Goal: Task Accomplishment & Management: Complete application form

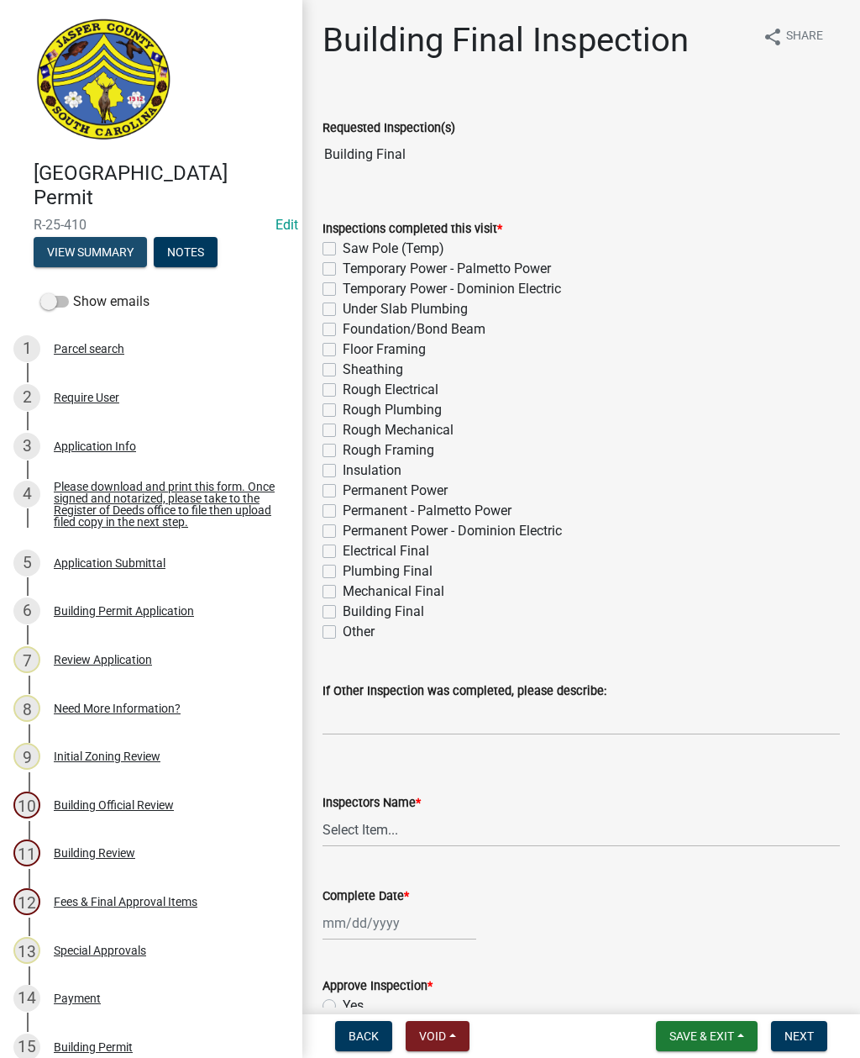
click at [108, 255] on button "View Summary" at bounding box center [90, 252] width 113 height 30
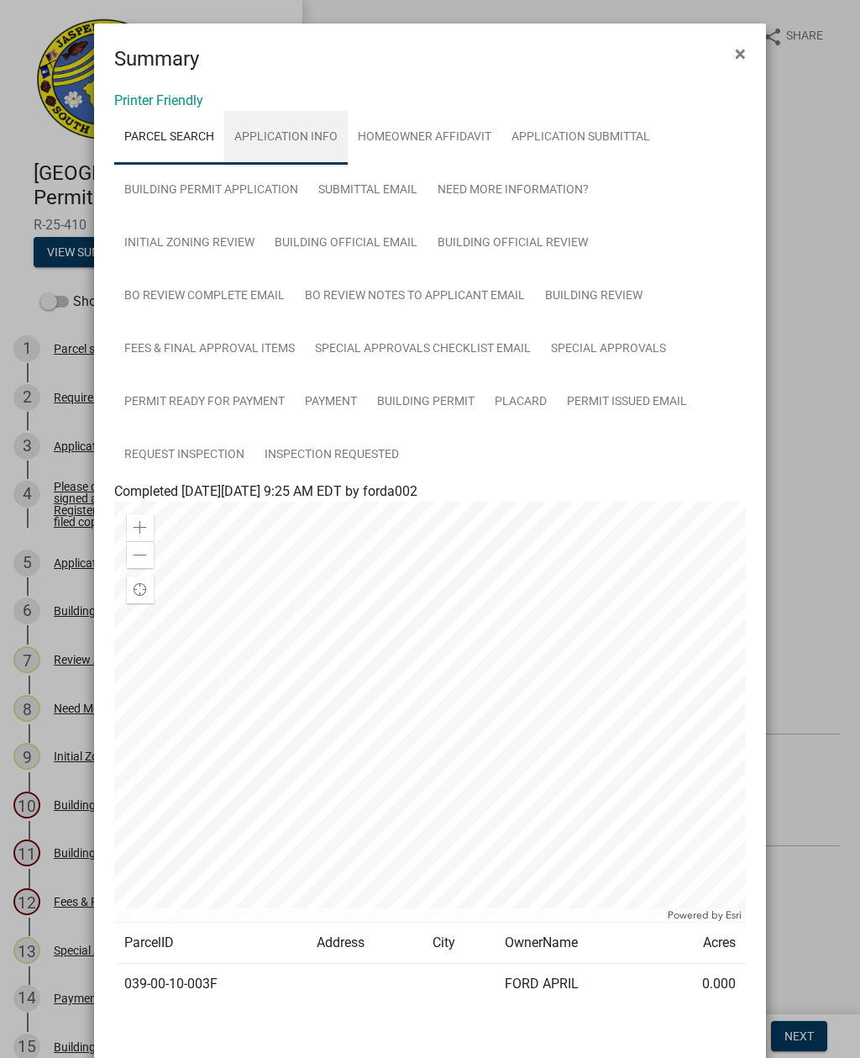
click at [296, 137] on link "Application Info" at bounding box center [286, 138] width 124 height 54
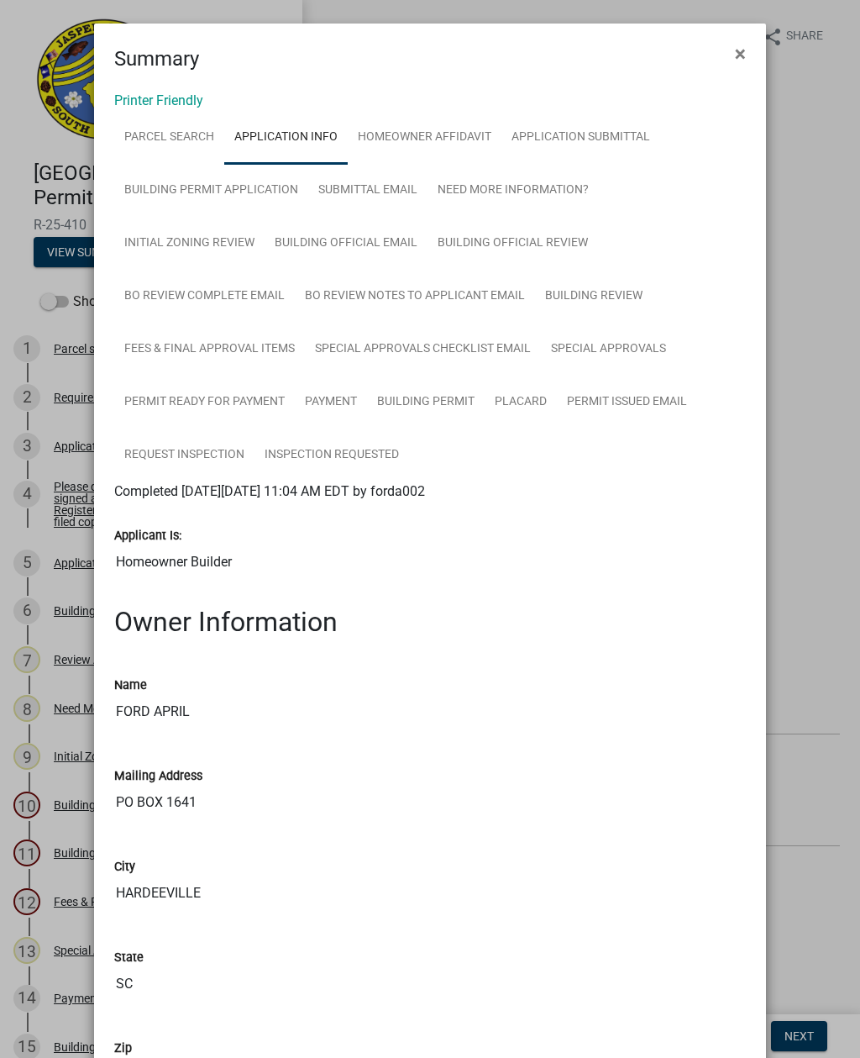
click at [739, 49] on span "×" at bounding box center [740, 54] width 11 height 24
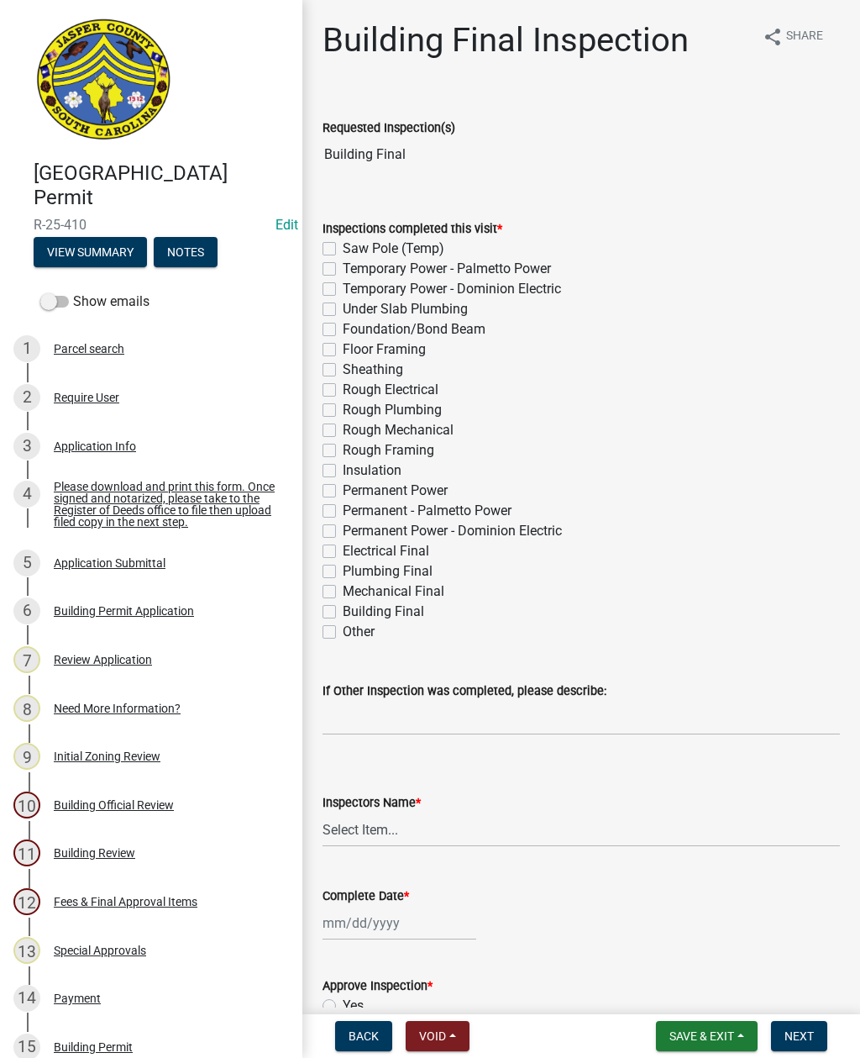
click at [343, 444] on label "Rough Framing" at bounding box center [389, 450] width 92 height 20
click at [343, 444] on input "Rough Framing" at bounding box center [348, 445] width 11 height 11
checkbox input "true"
checkbox input "false"
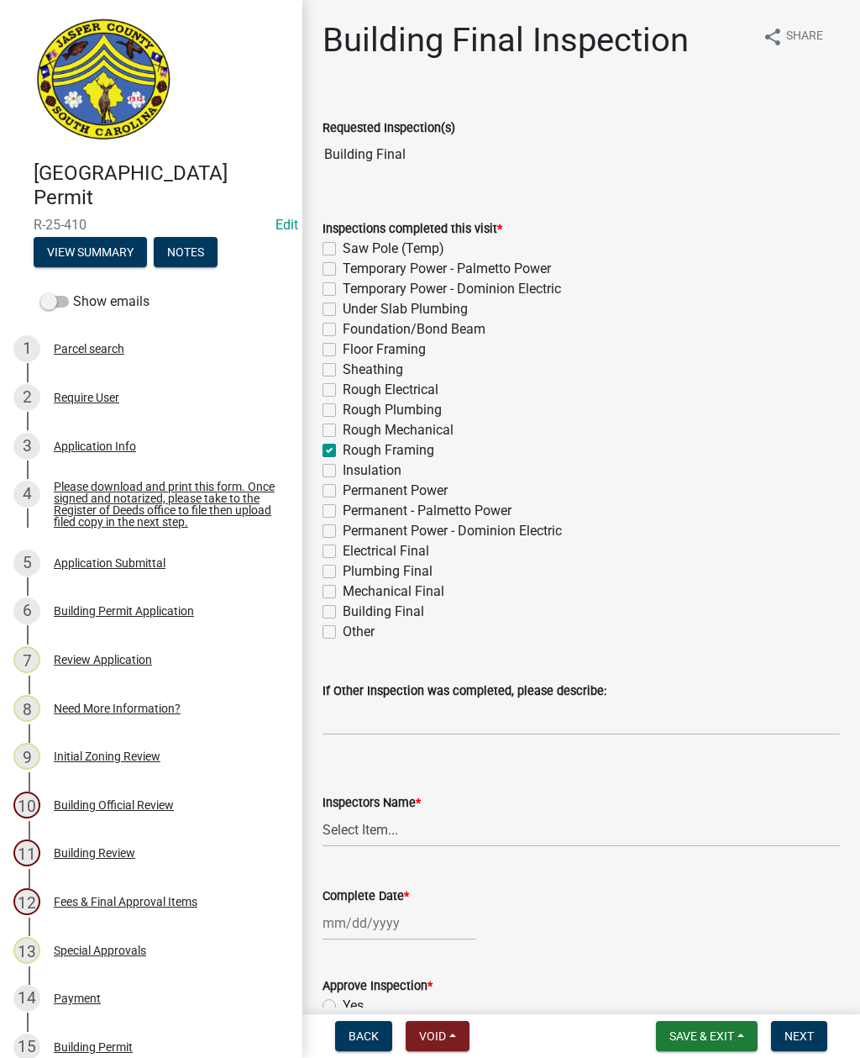
checkbox input "false"
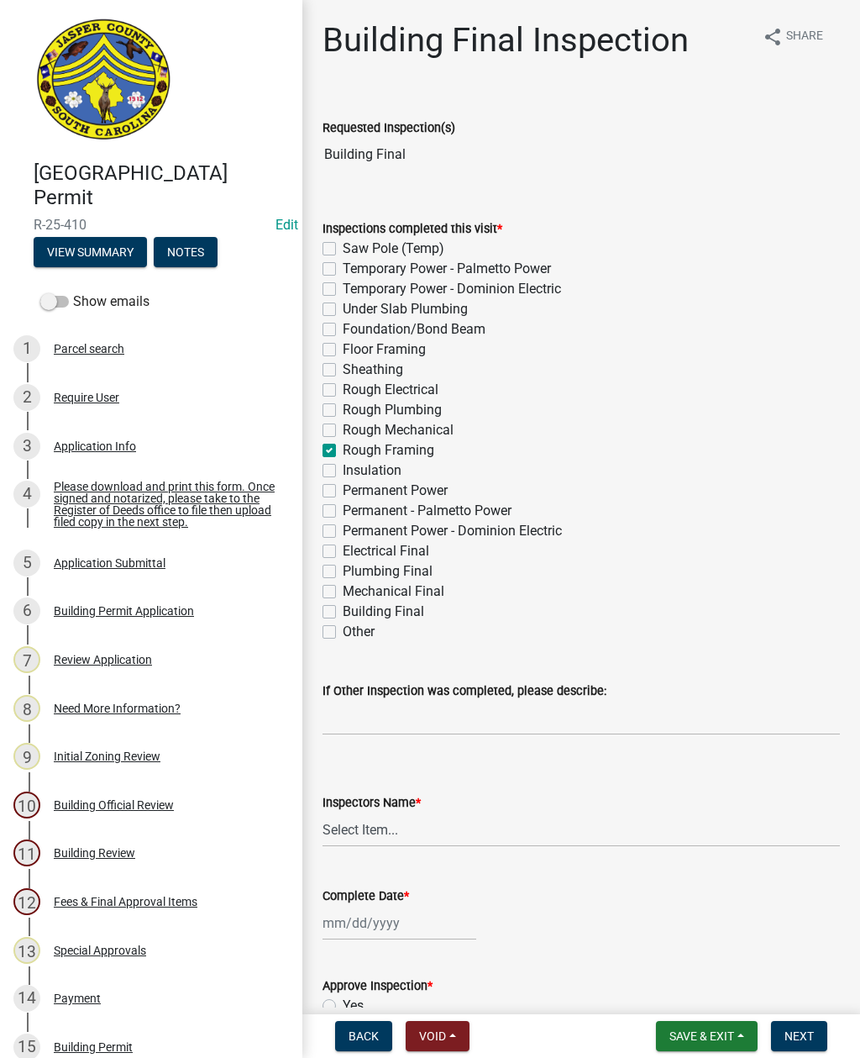
checkbox input "false"
checkbox input "true"
checkbox input "false"
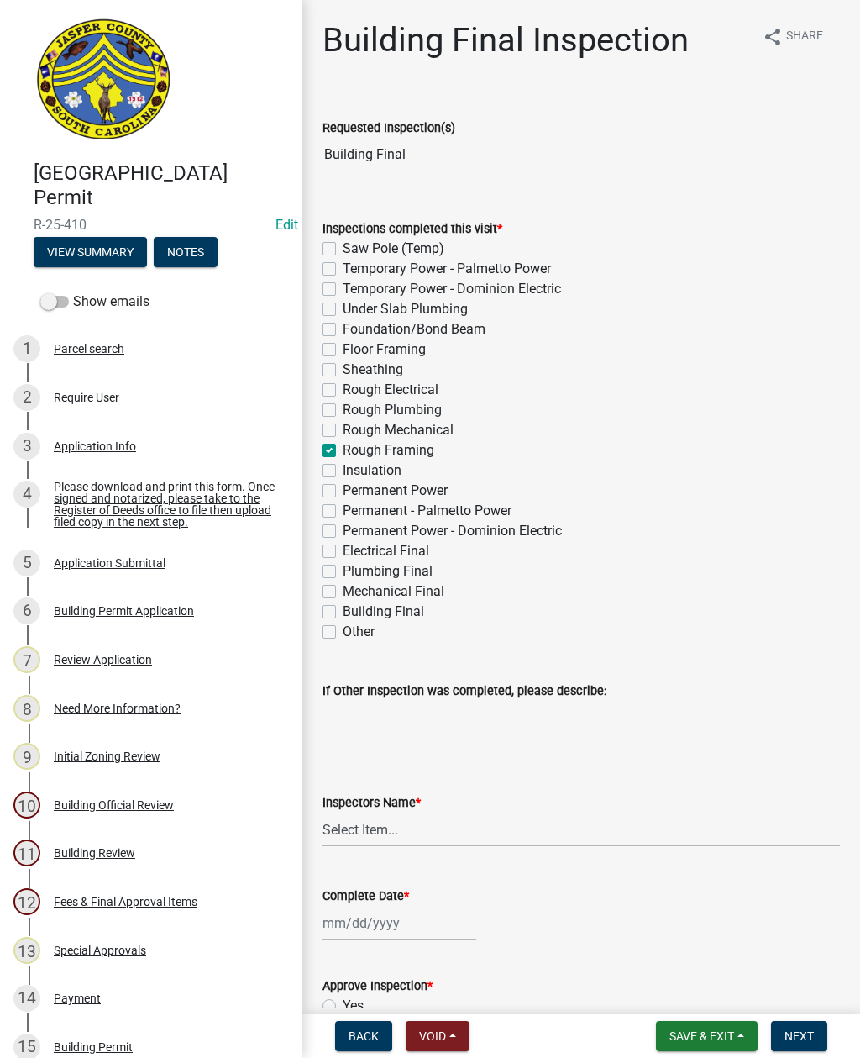
checkbox input "false"
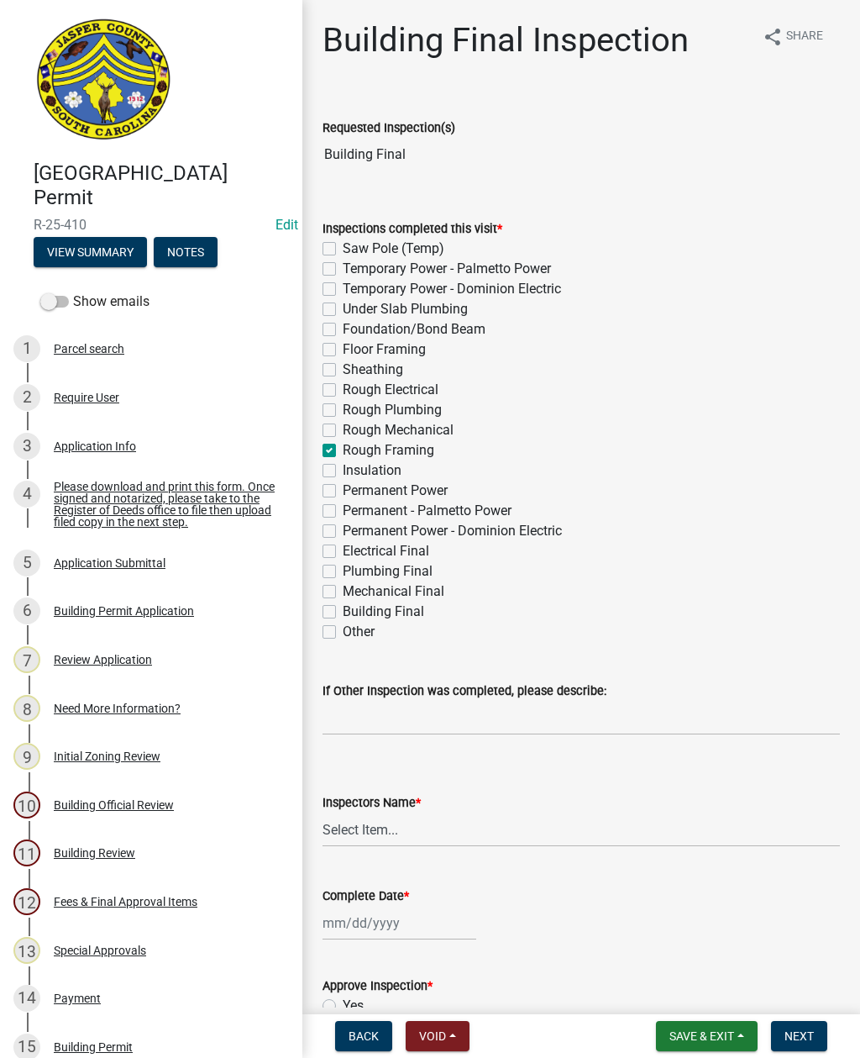
checkbox input "false"
click at [381, 829] on select "Select Item... [EMAIL_ADDRESS][DOMAIN_NAME] ([PERSON_NAME] ) rcampbell ([PERSON…" at bounding box center [582, 829] width 518 height 34
select select "2d9ba1e5-2fdd-4b15-98d0-073dcbeb5880"
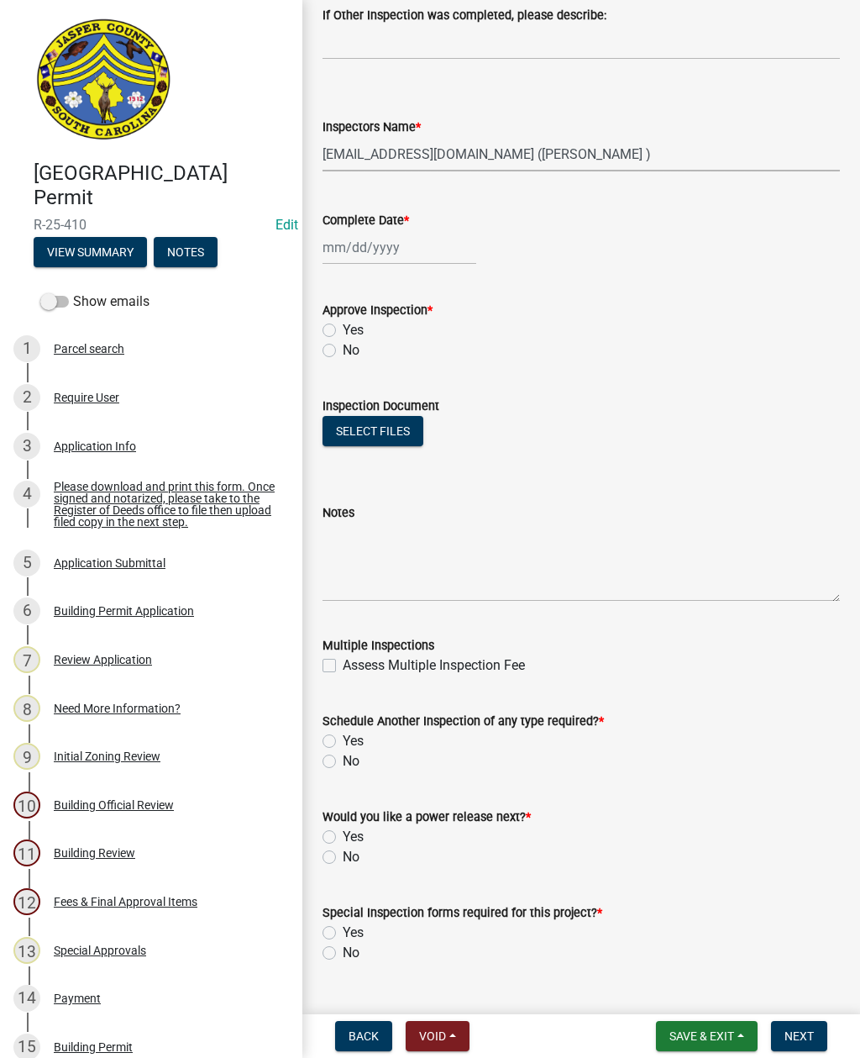
scroll to position [673, 0]
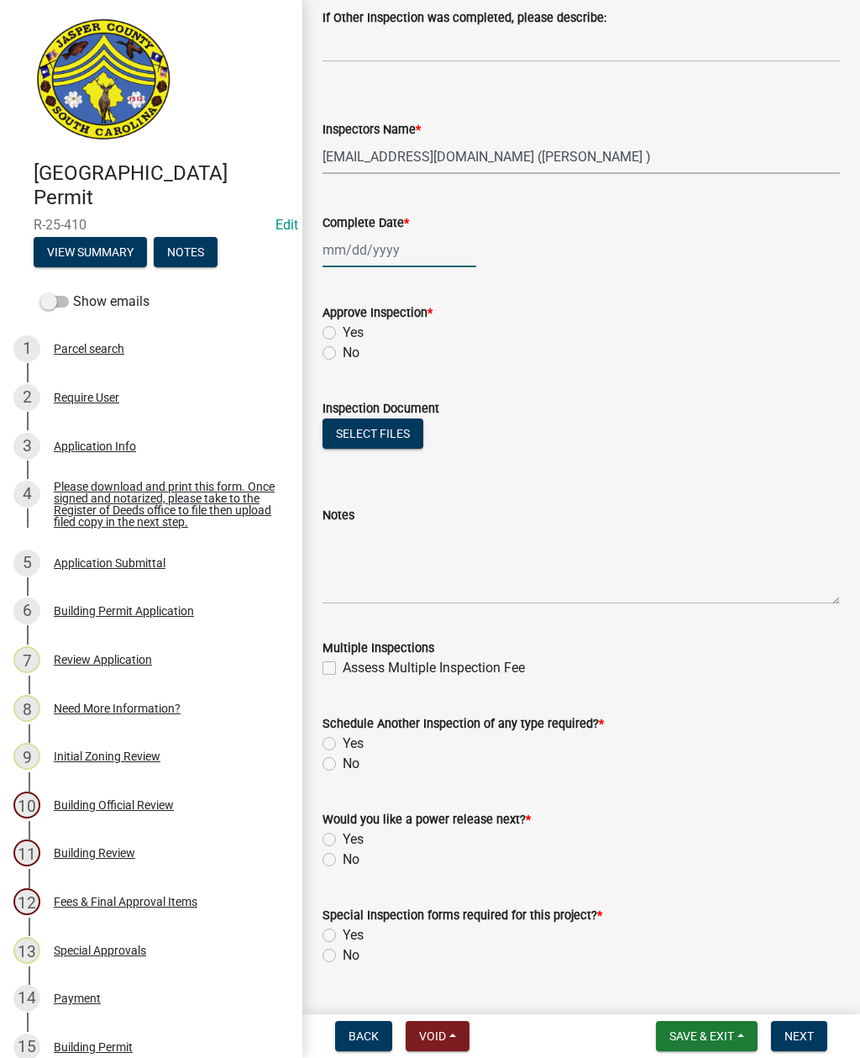
click at [387, 254] on div at bounding box center [400, 250] width 154 height 34
select select "10"
select select "2025"
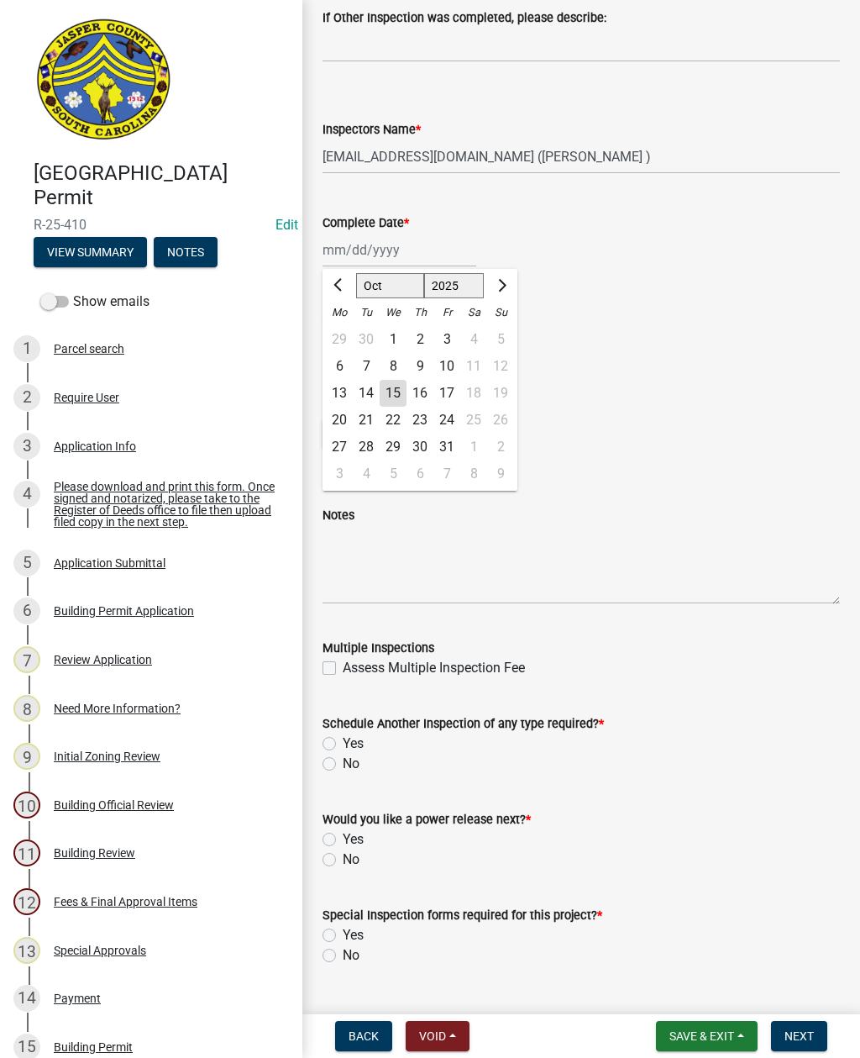
click at [397, 390] on div "15" at bounding box center [393, 393] width 27 height 27
type input "[DATE]"
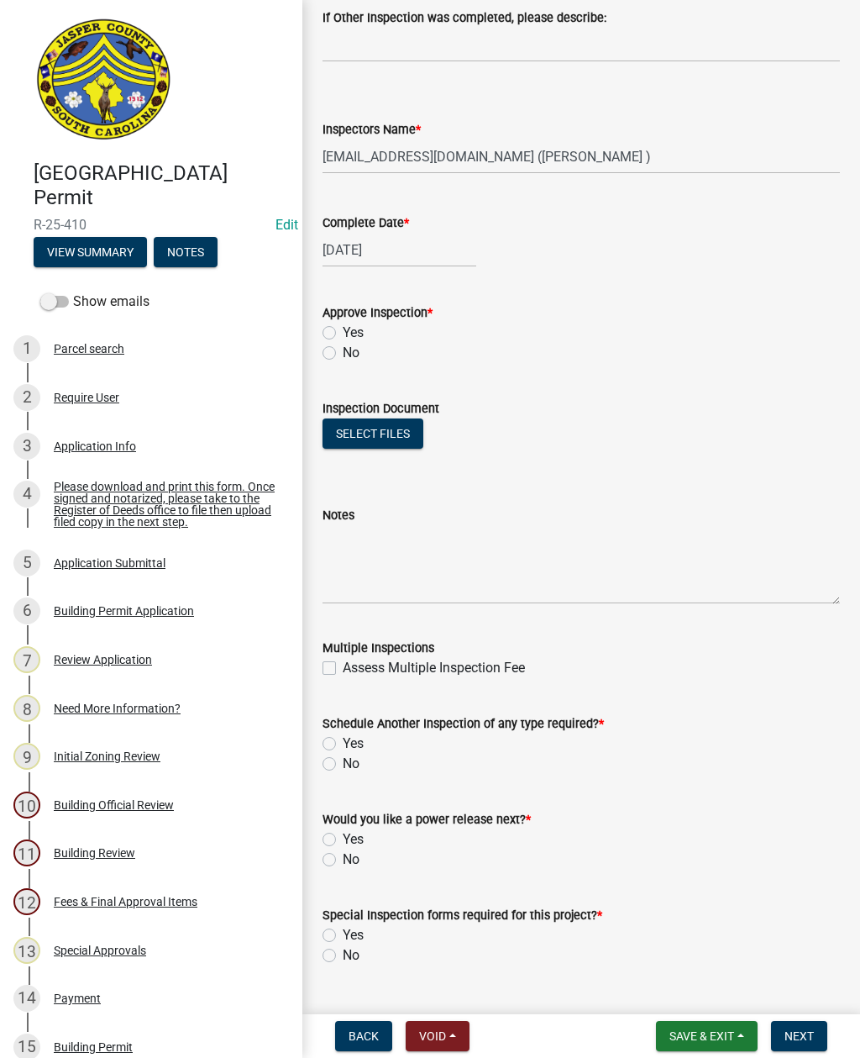
click at [343, 326] on label "Yes" at bounding box center [353, 333] width 21 height 20
click at [343, 326] on input "Yes" at bounding box center [348, 328] width 11 height 11
radio input "true"
click at [420, 539] on textarea "Notes" at bounding box center [582, 564] width 518 height 79
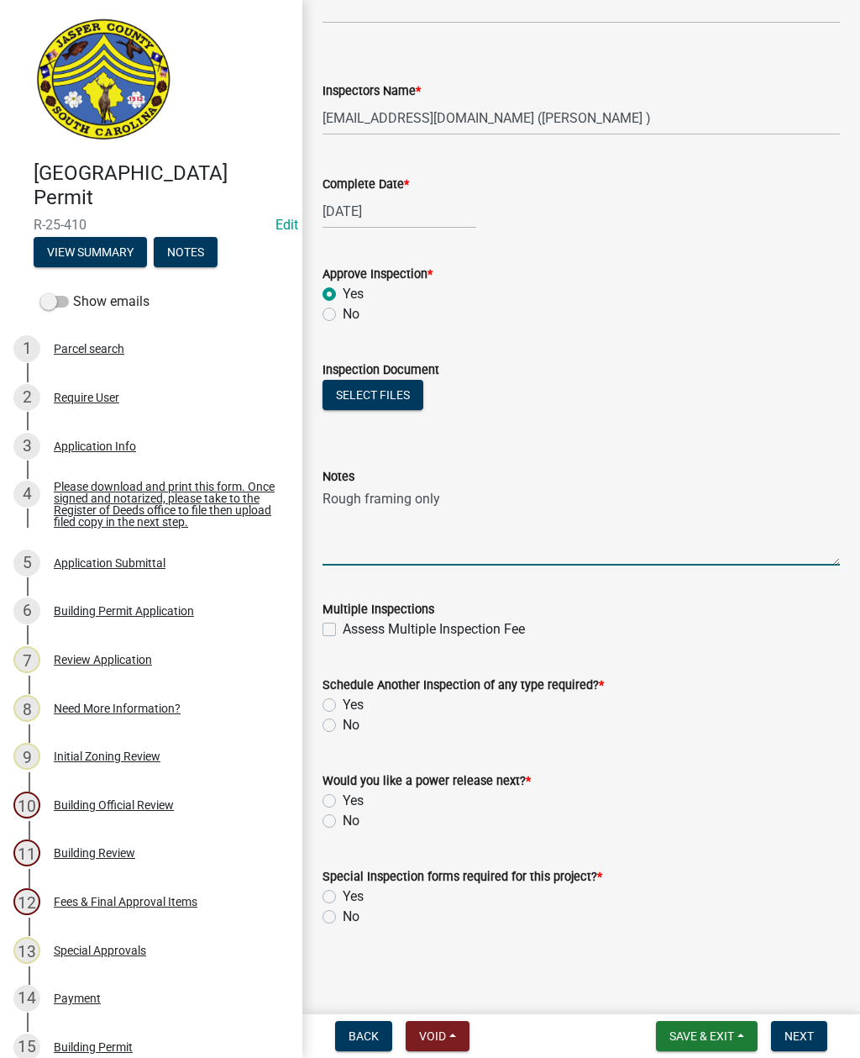
scroll to position [712, 0]
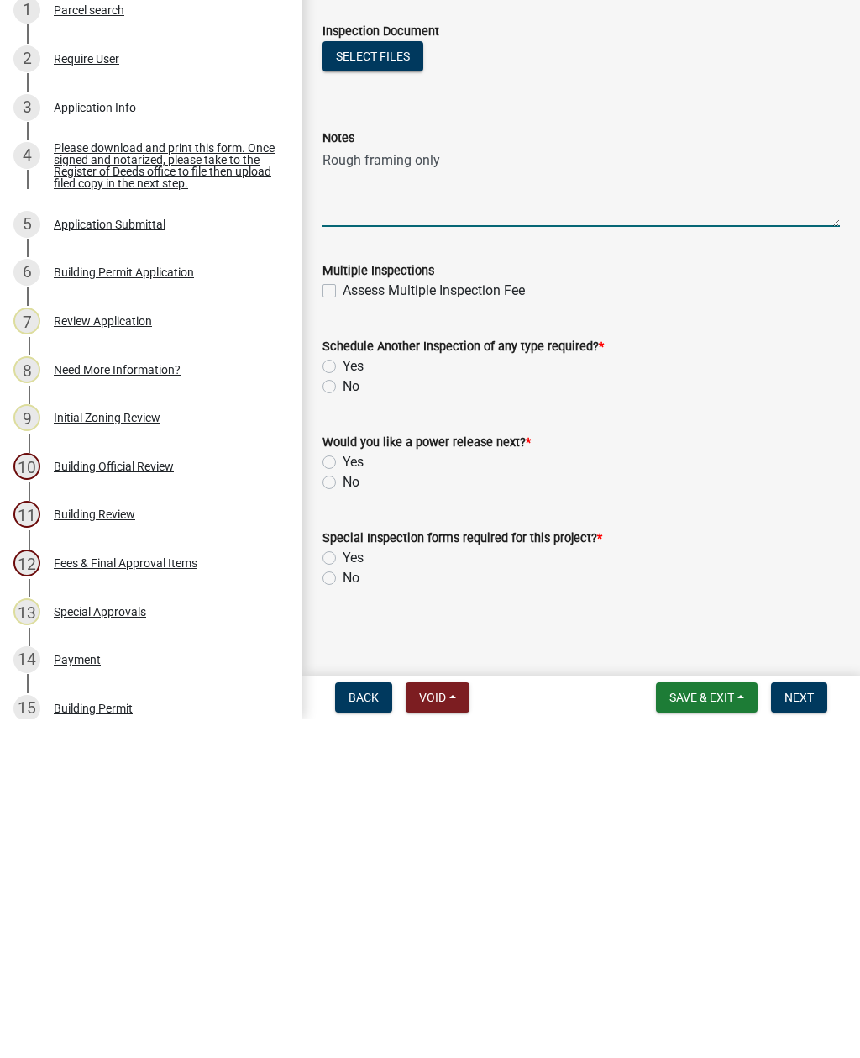
type textarea "Rough framing only"
click at [343, 695] on label "Yes" at bounding box center [353, 705] width 21 height 20
click at [343, 695] on input "Yes" at bounding box center [348, 700] width 11 height 11
radio input "true"
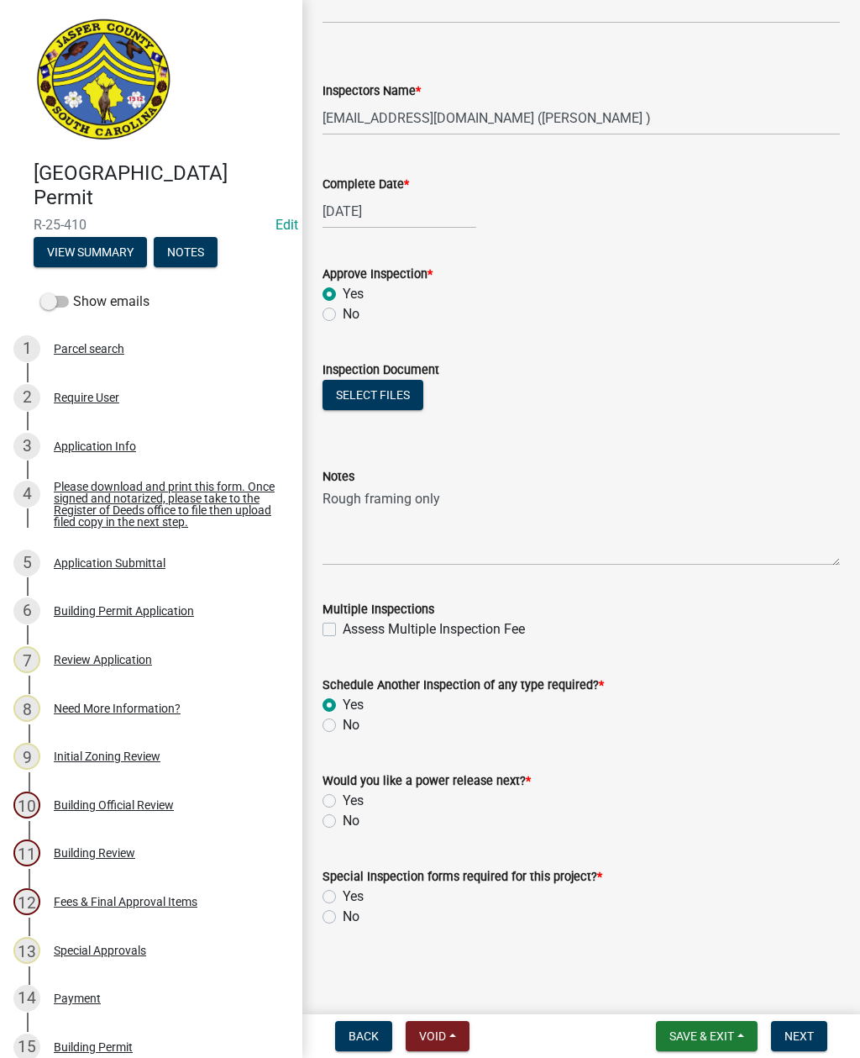
click at [343, 820] on label "No" at bounding box center [351, 821] width 17 height 20
click at [343, 820] on input "No" at bounding box center [348, 816] width 11 height 11
radio input "true"
click at [343, 917] on label "No" at bounding box center [351, 917] width 17 height 20
click at [343, 917] on input "No" at bounding box center [348, 912] width 11 height 11
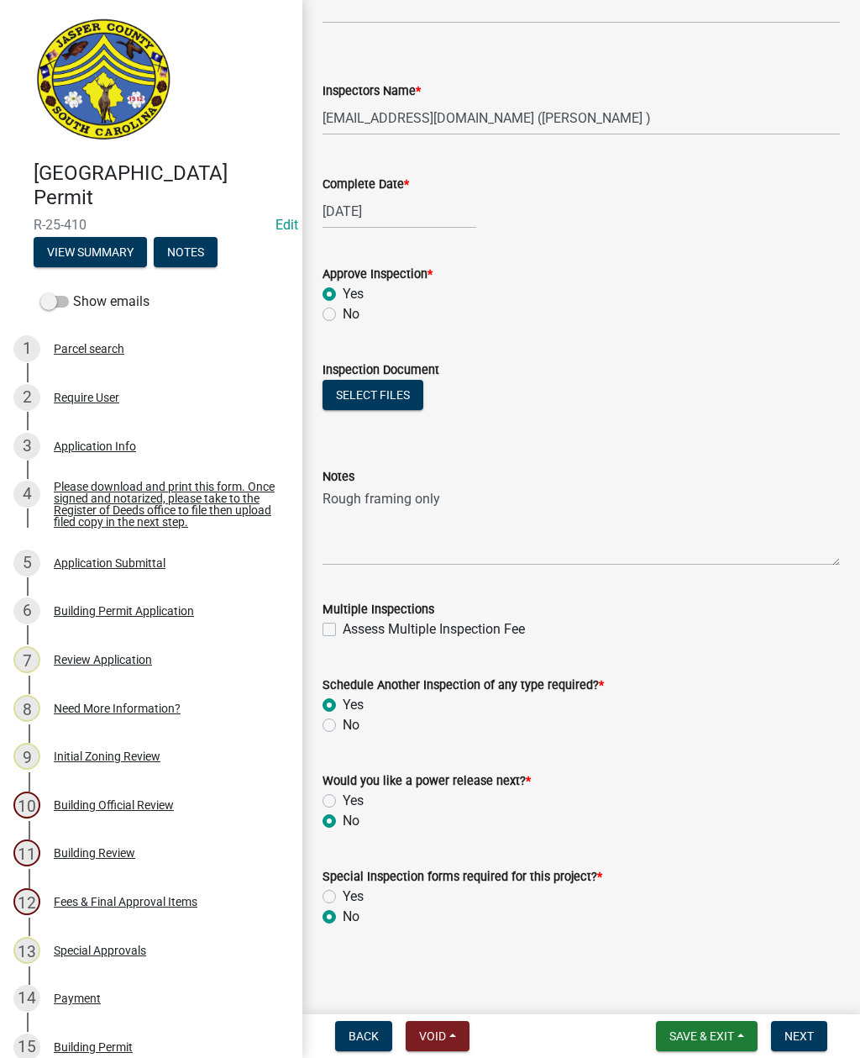
radio input "true"
click at [799, 1030] on span "Next" at bounding box center [799, 1035] width 29 height 13
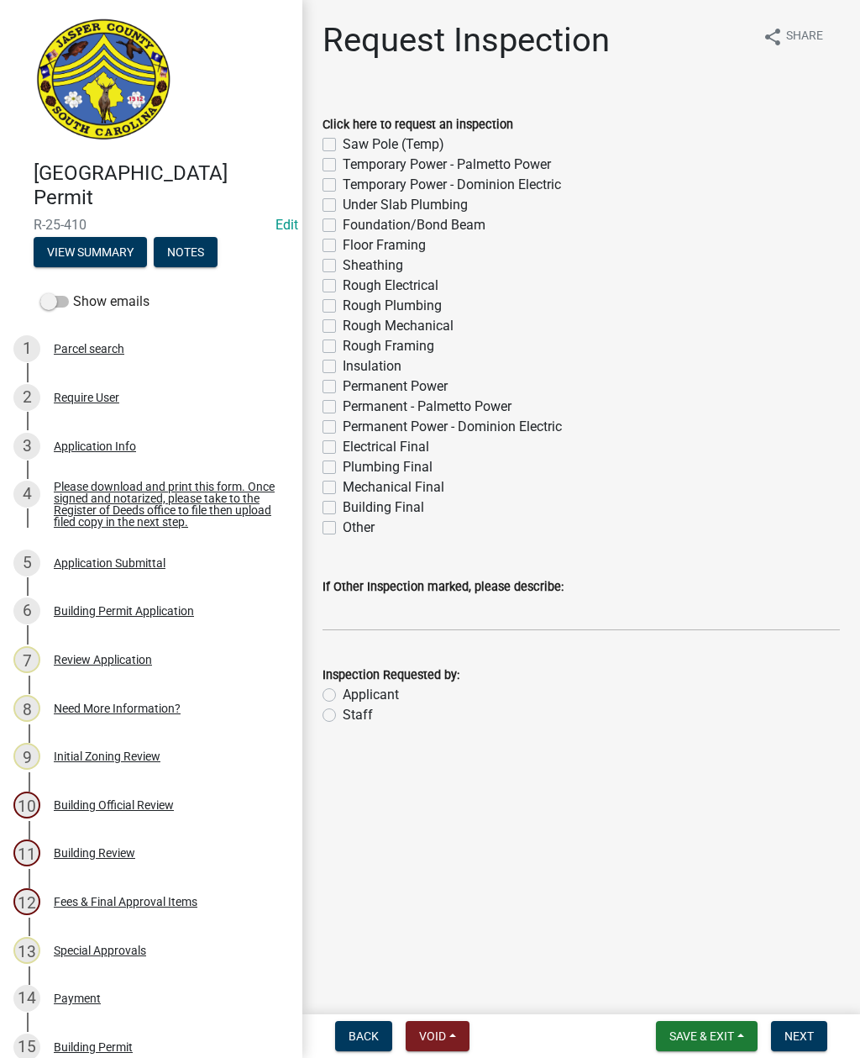
click at [719, 1036] on span "Save & Exit" at bounding box center [702, 1035] width 65 height 13
click at [685, 990] on button "Save & Exit" at bounding box center [690, 992] width 134 height 40
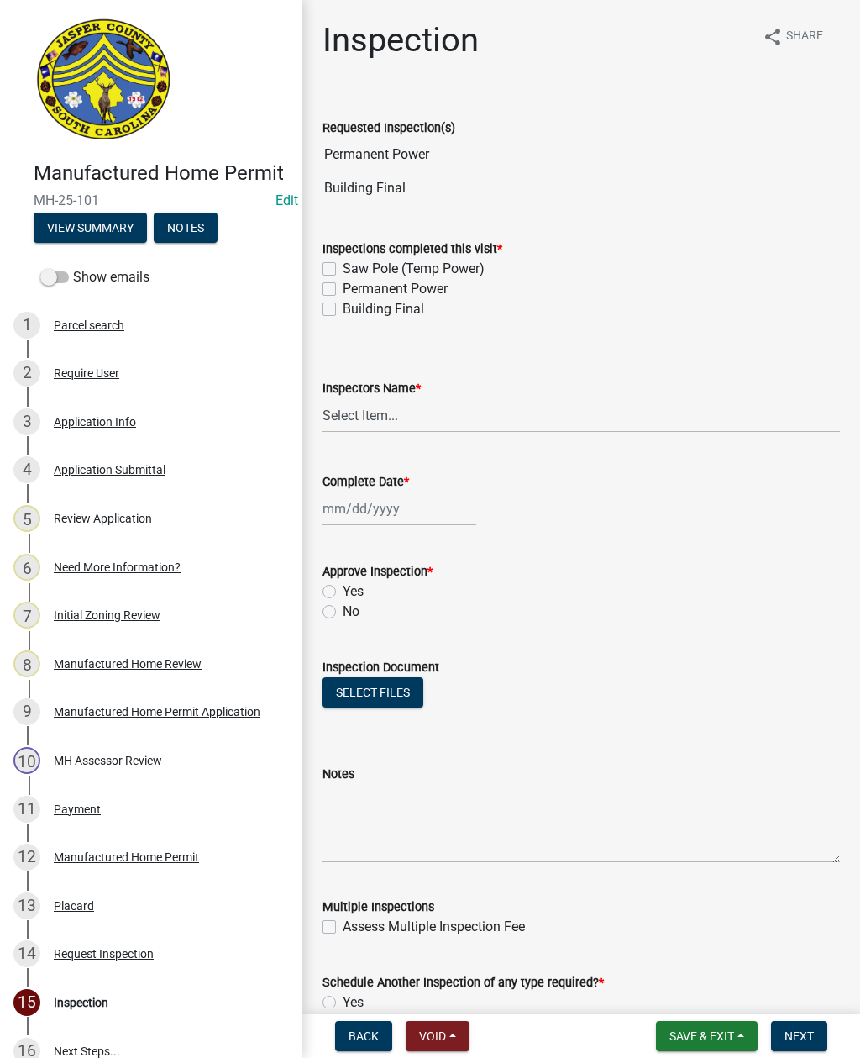
click at [317, 297] on div "Inspections completed this visit * Saw Pole (Temp Power) Permanent Power Buildi…" at bounding box center [581, 268] width 543 height 101
click at [344, 306] on label "Building Final" at bounding box center [383, 309] width 81 height 20
click at [344, 306] on input "Building Final" at bounding box center [348, 304] width 11 height 11
checkbox input "true"
checkbox input "false"
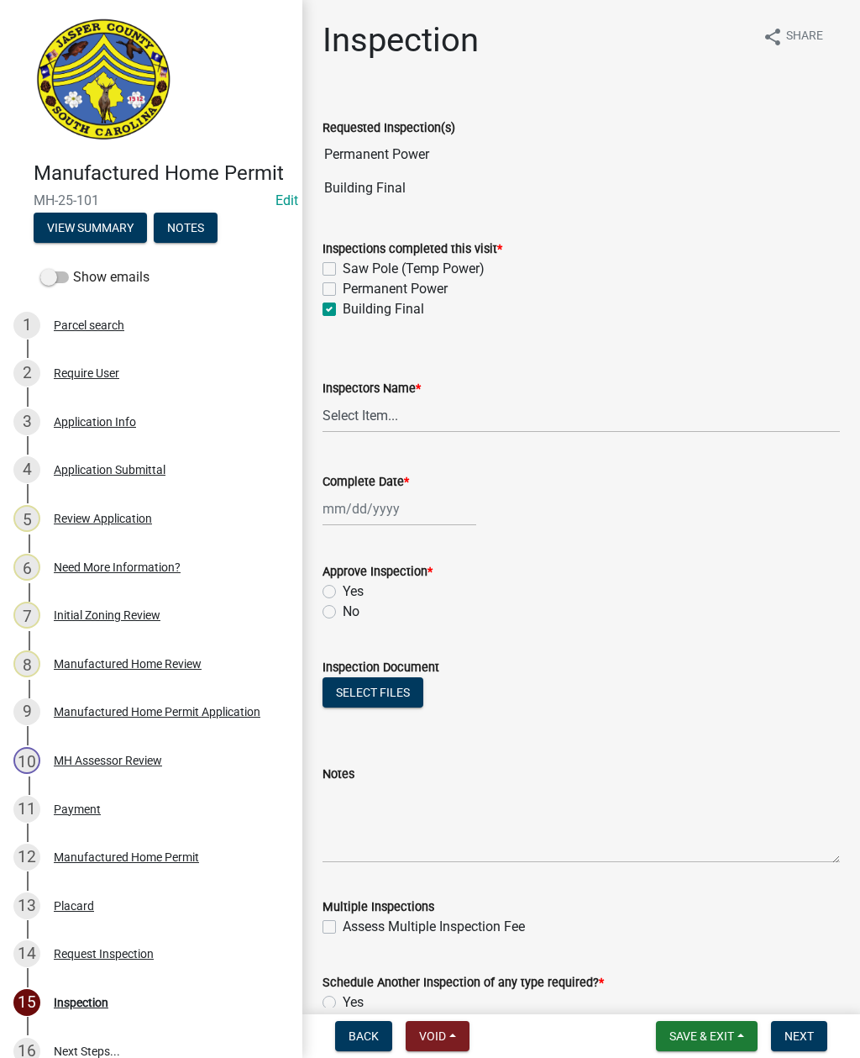
checkbox input "false"
checkbox input "true"
click at [343, 290] on label "Permanent Power" at bounding box center [395, 289] width 105 height 20
click at [343, 290] on input "Permanent Power" at bounding box center [348, 284] width 11 height 11
checkbox input "true"
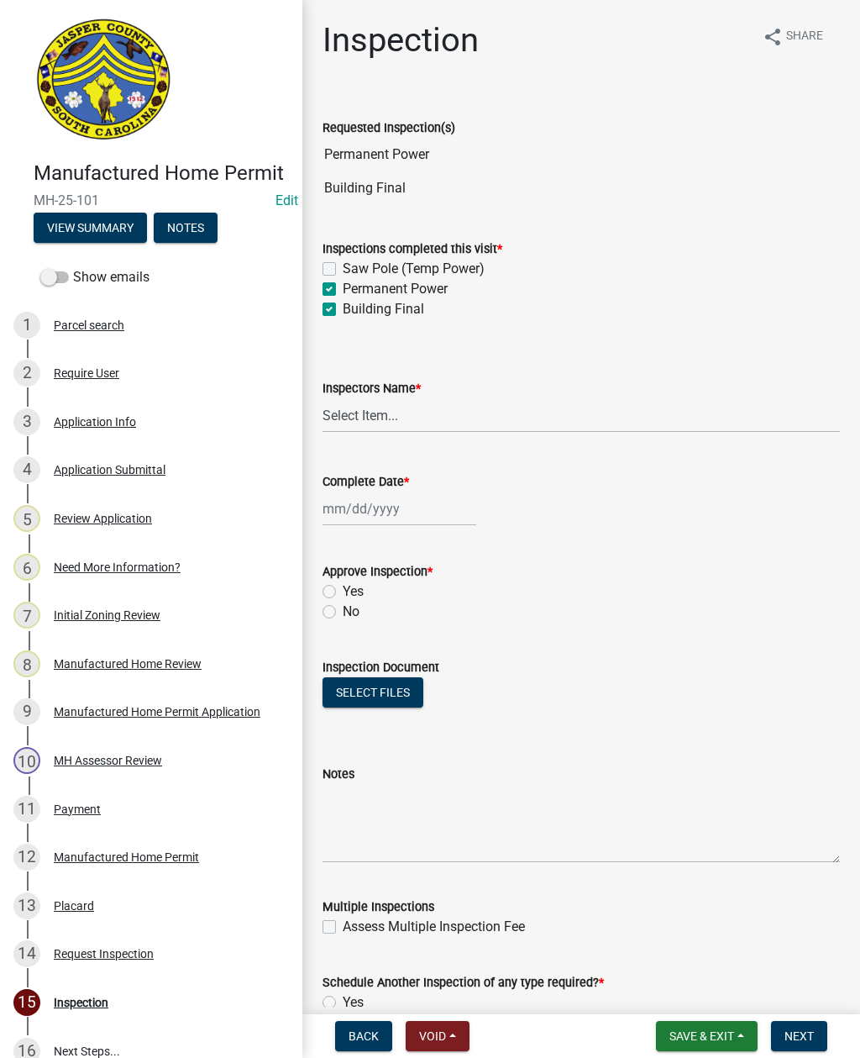
checkbox input "false"
checkbox input "true"
click at [369, 518] on div at bounding box center [400, 509] width 154 height 34
select select "10"
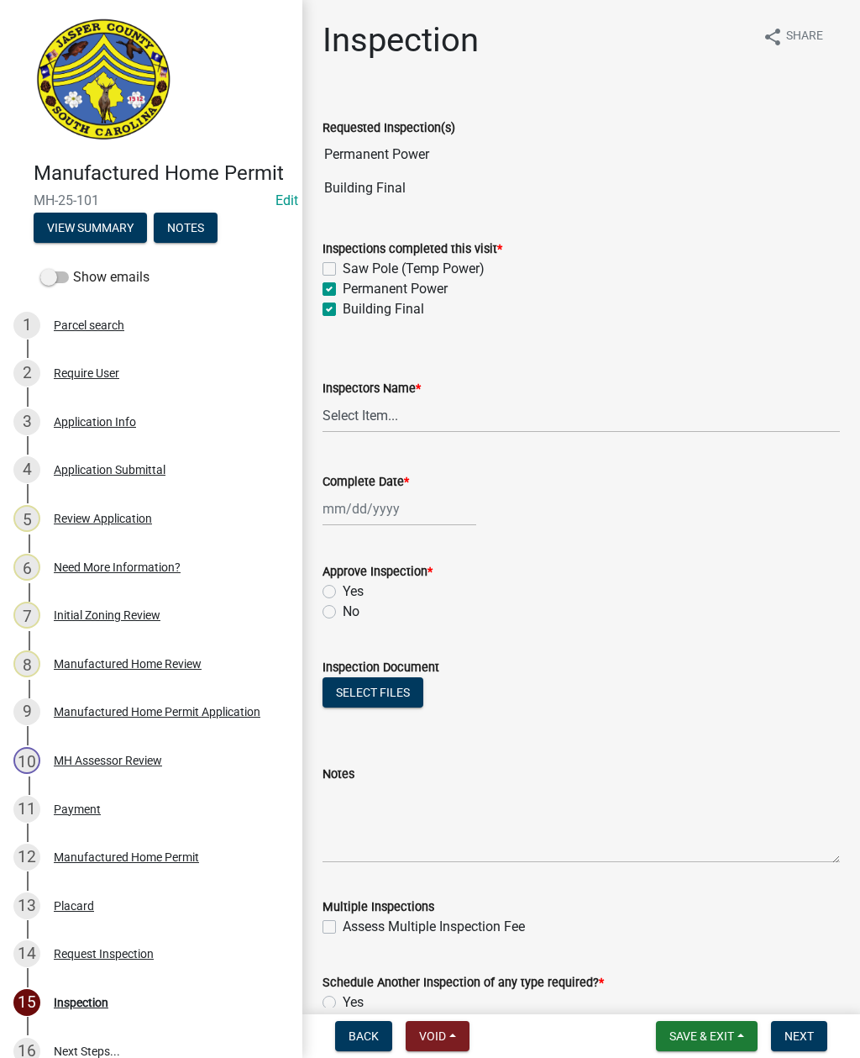
select select "2025"
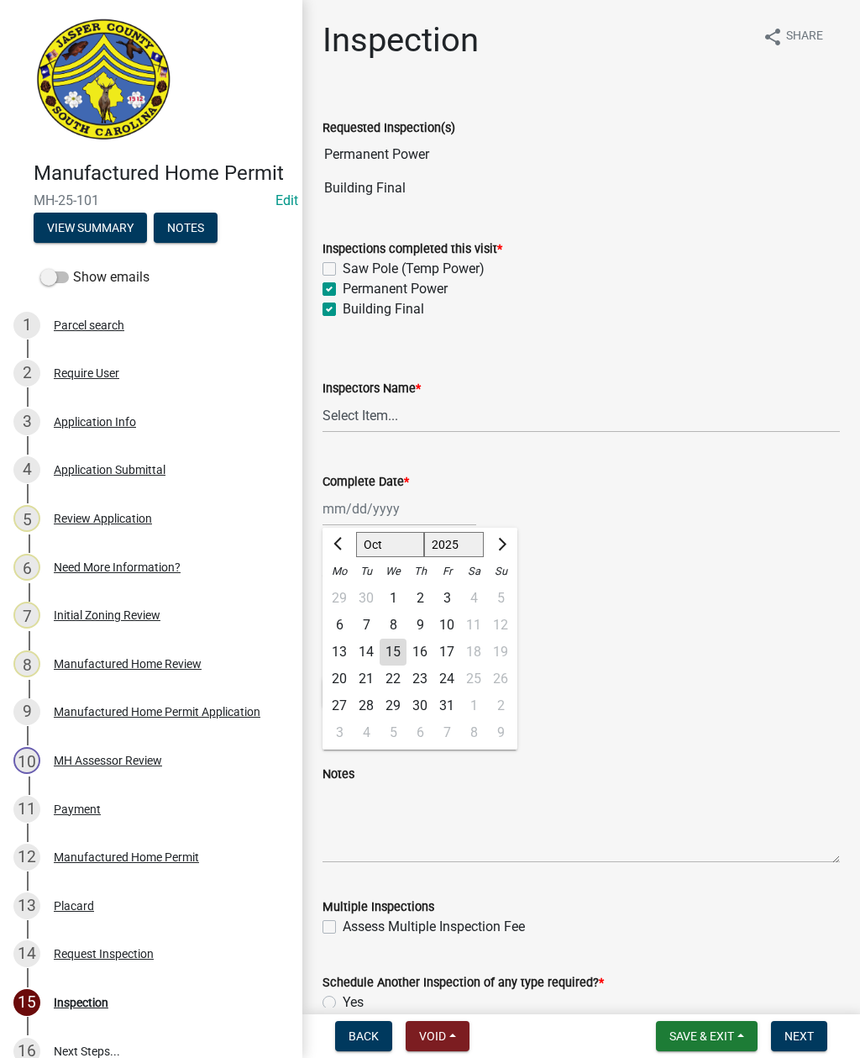
click at [397, 660] on div "15" at bounding box center [393, 652] width 27 height 27
type input "[DATE]"
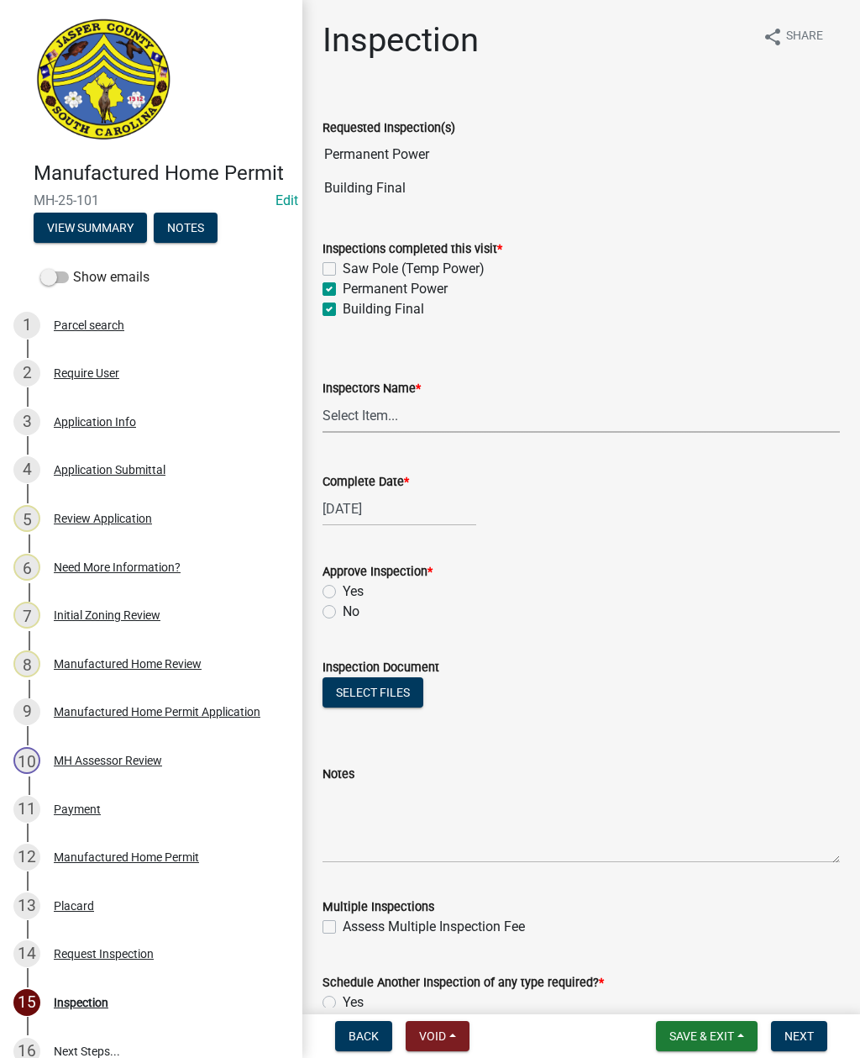
click at [376, 407] on select "Select Item... [EMAIL_ADDRESS][DOMAIN_NAME] ([PERSON_NAME] ) rcampbell ([PERSON…" at bounding box center [582, 415] width 518 height 34
select select "2d9ba1e5-2fdd-4b15-98d0-073dcbeb5880"
click at [343, 595] on label "Yes" at bounding box center [353, 591] width 21 height 20
click at [343, 592] on input "Yes" at bounding box center [348, 586] width 11 height 11
radio input "true"
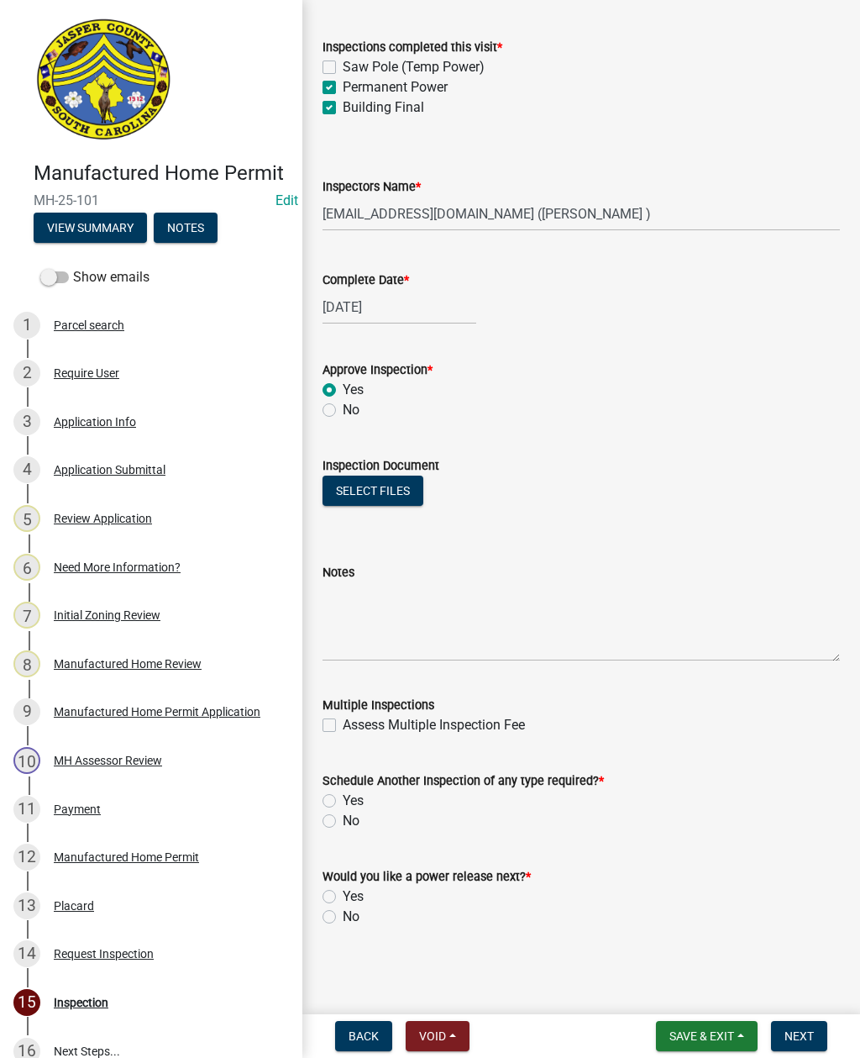
scroll to position [202, 0]
click at [343, 824] on label "No" at bounding box center [351, 821] width 17 height 20
click at [343, 822] on input "No" at bounding box center [348, 816] width 11 height 11
radio input "true"
click at [343, 902] on label "Yes" at bounding box center [353, 896] width 21 height 20
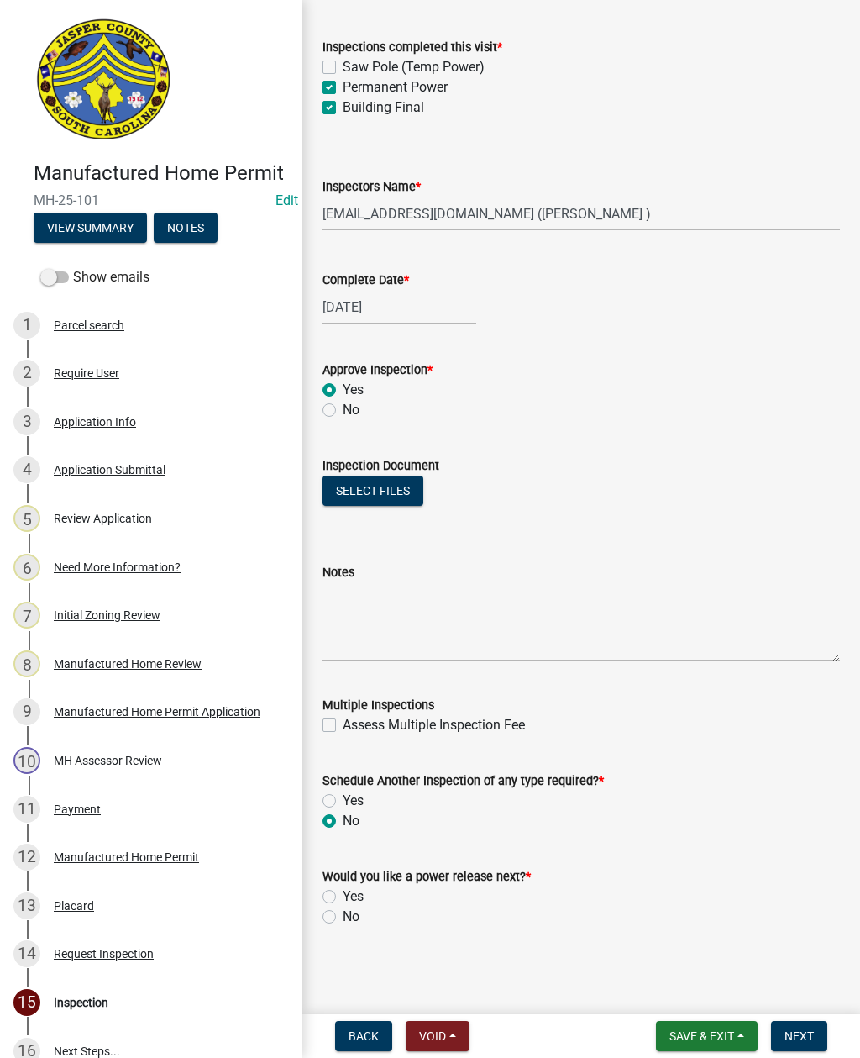
click at [343, 897] on input "Yes" at bounding box center [348, 891] width 11 height 11
radio input "true"
click at [367, 488] on button "Select files" at bounding box center [373, 491] width 101 height 30
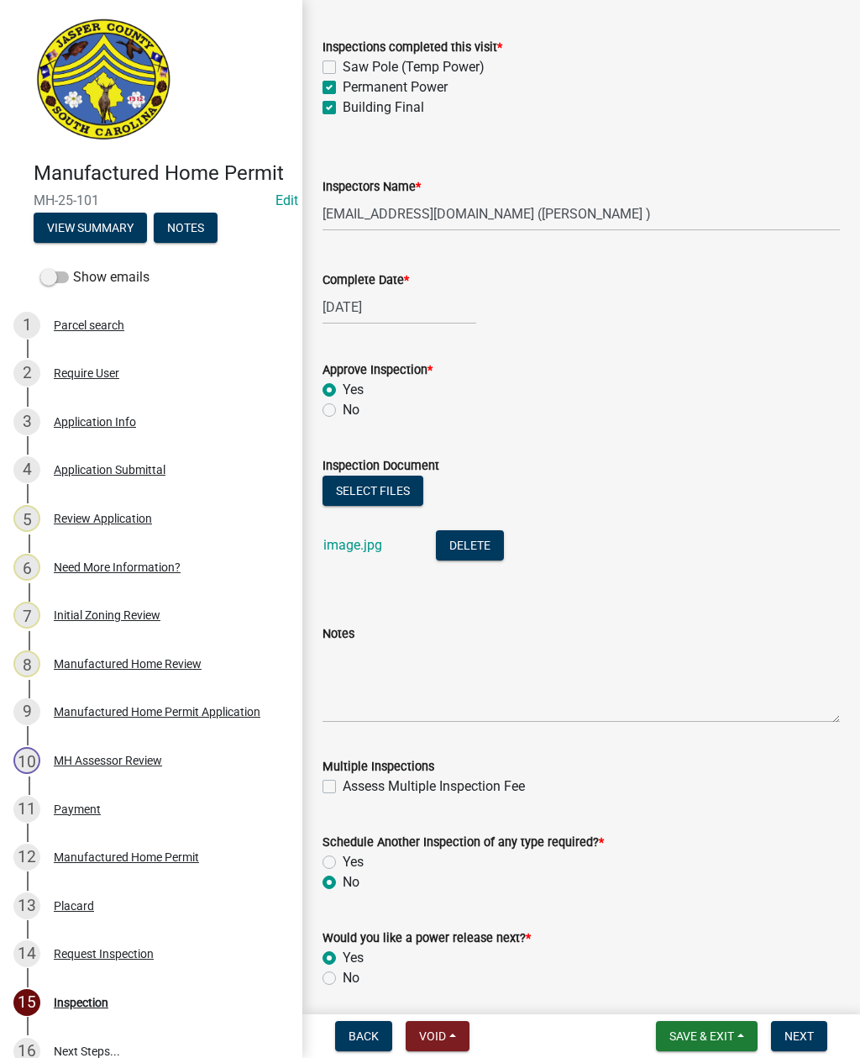
click at [800, 1037] on span "Next" at bounding box center [799, 1035] width 29 height 13
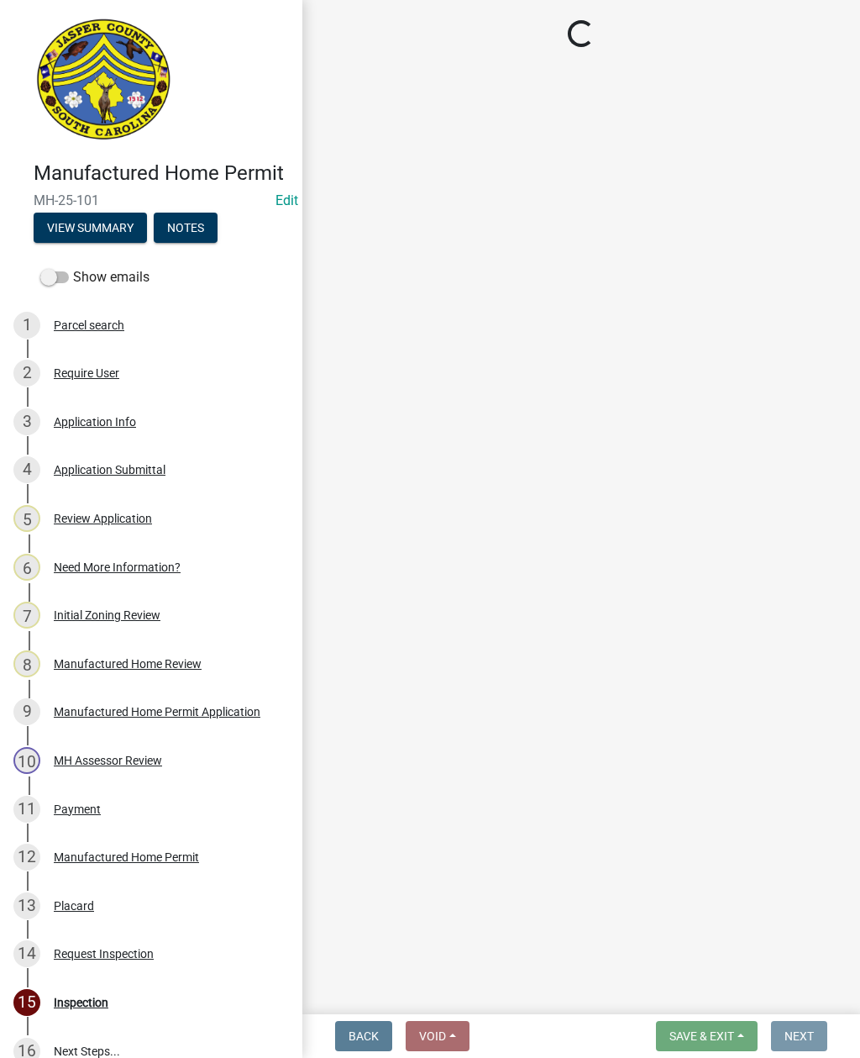
scroll to position [0, 0]
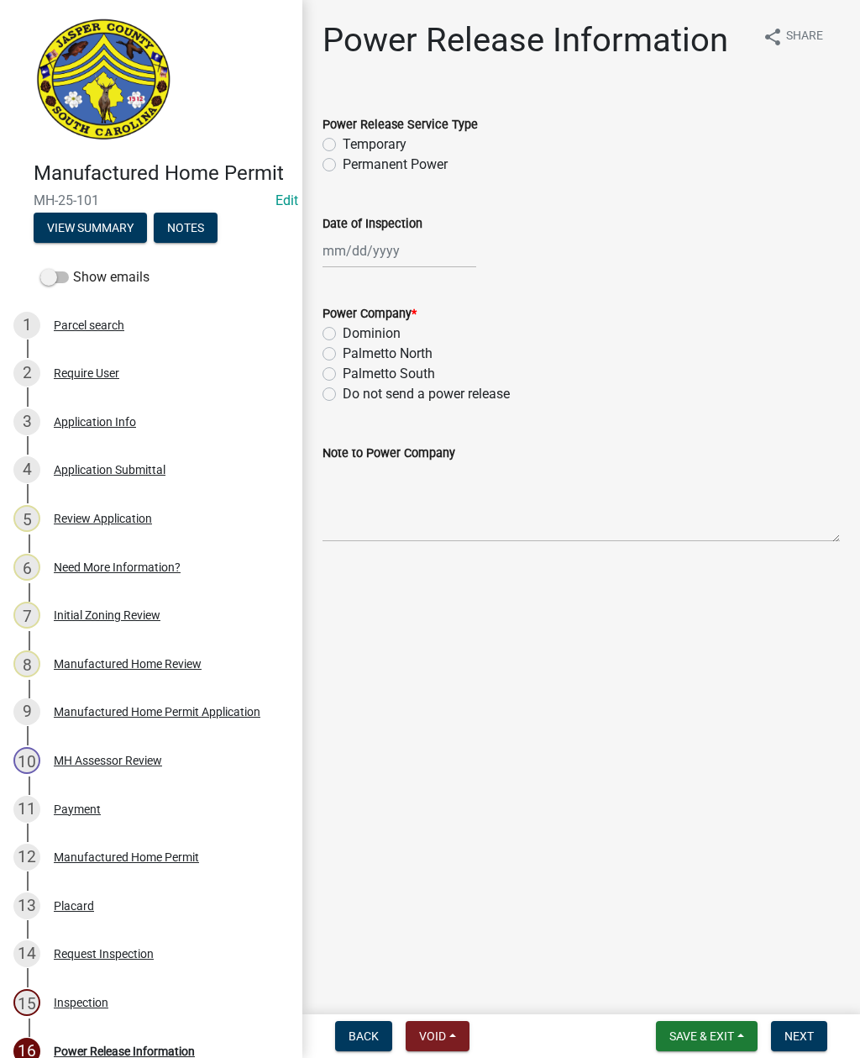
click at [347, 172] on label "Permanent Power" at bounding box center [395, 165] width 105 height 20
click at [347, 166] on input "Permanent Power" at bounding box center [348, 160] width 11 height 11
radio input "true"
click at [344, 334] on label "Dominion" at bounding box center [372, 333] width 58 height 20
click at [344, 334] on input "Dominion" at bounding box center [348, 328] width 11 height 11
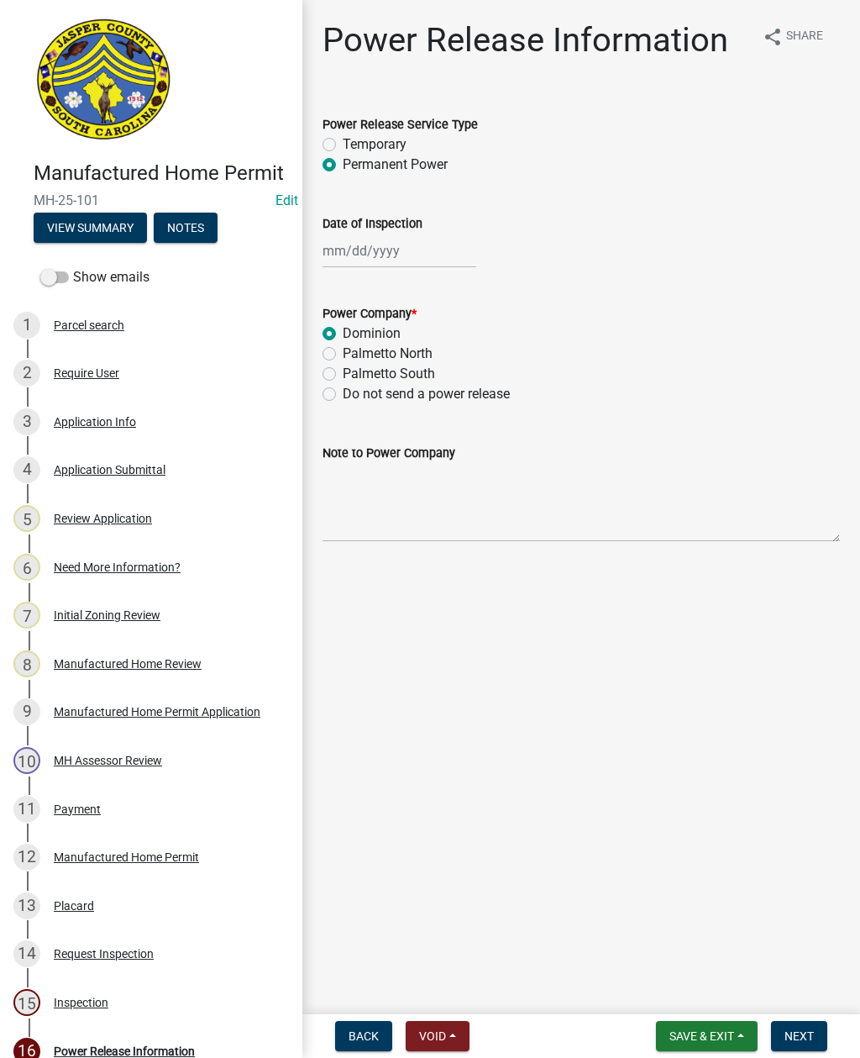
radio input "true"
click at [401, 494] on textarea "Note to Power Company" at bounding box center [582, 502] width 518 height 79
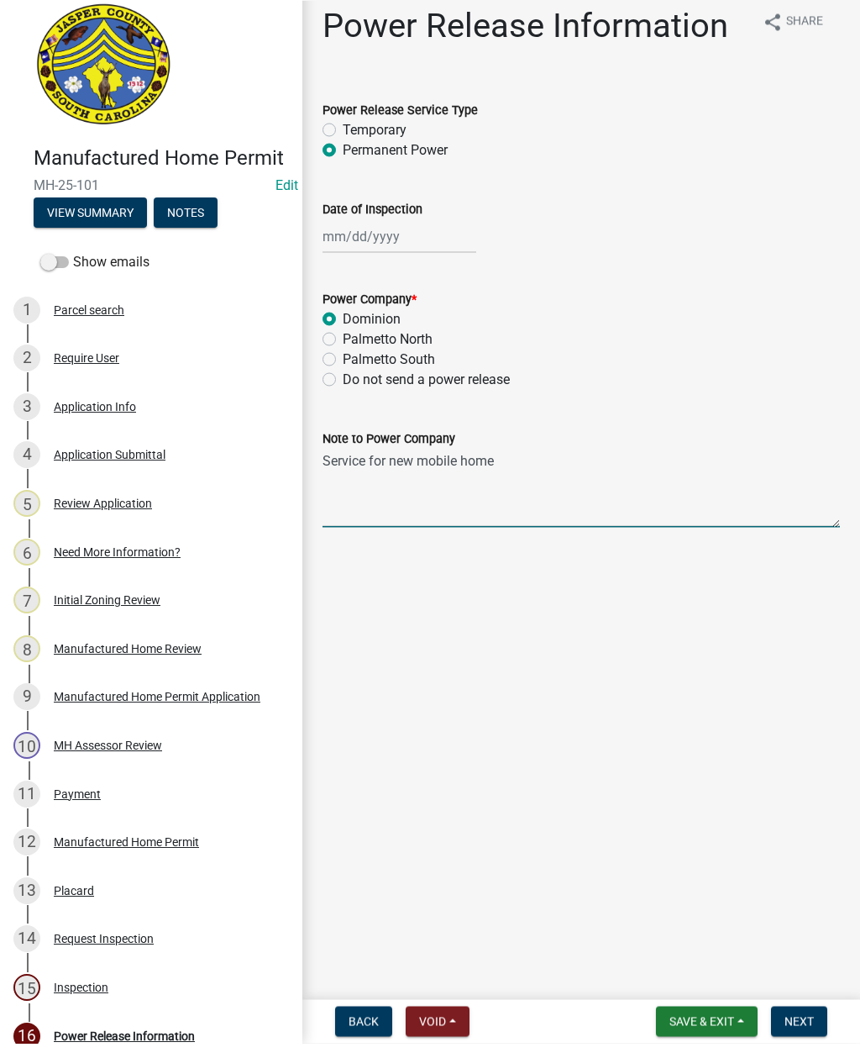
type textarea "Service for new mobile home"
click at [386, 246] on div at bounding box center [400, 251] width 154 height 34
select select "10"
select select "2025"
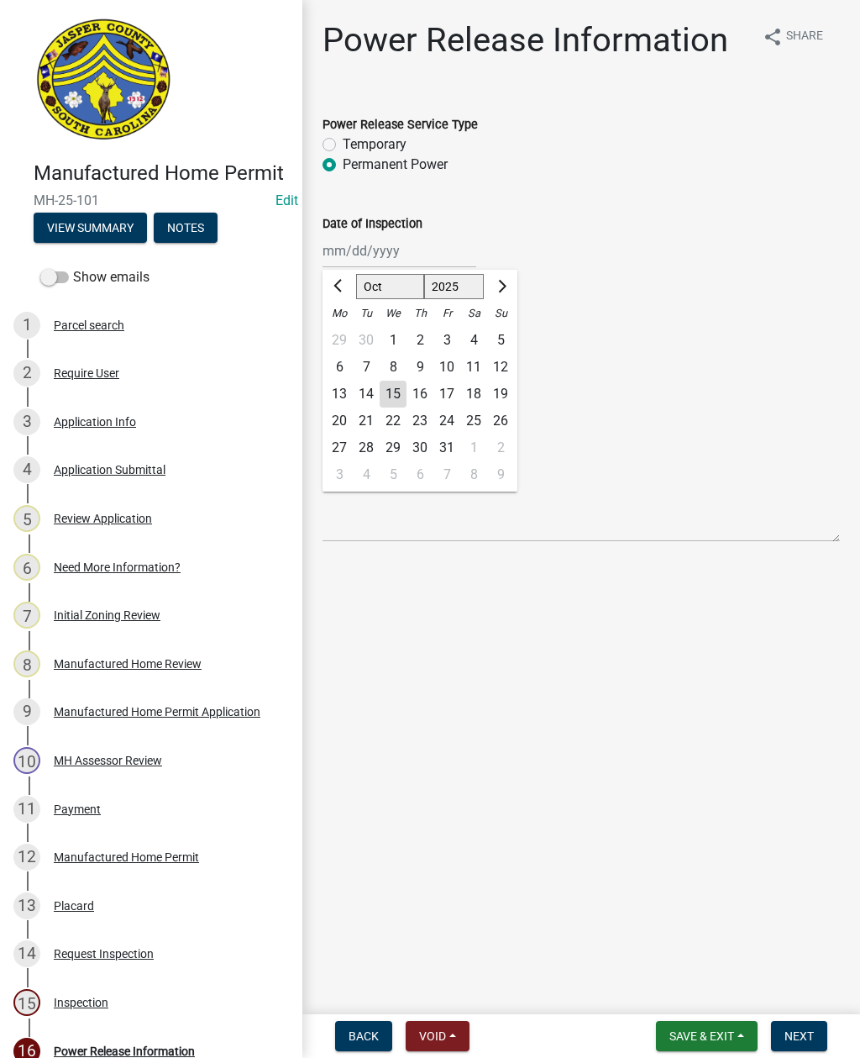
click at [397, 392] on div "15" at bounding box center [393, 394] width 27 height 27
type input "[DATE]"
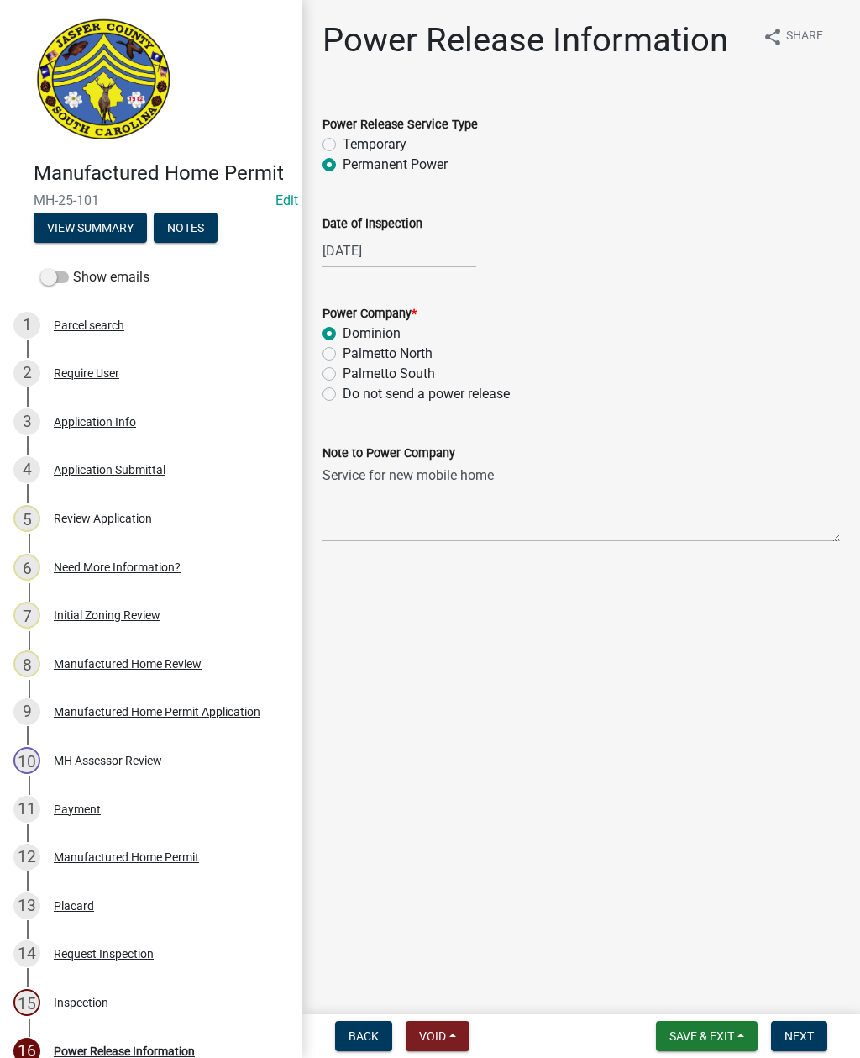
click at [797, 1031] on span "Next" at bounding box center [799, 1035] width 29 height 13
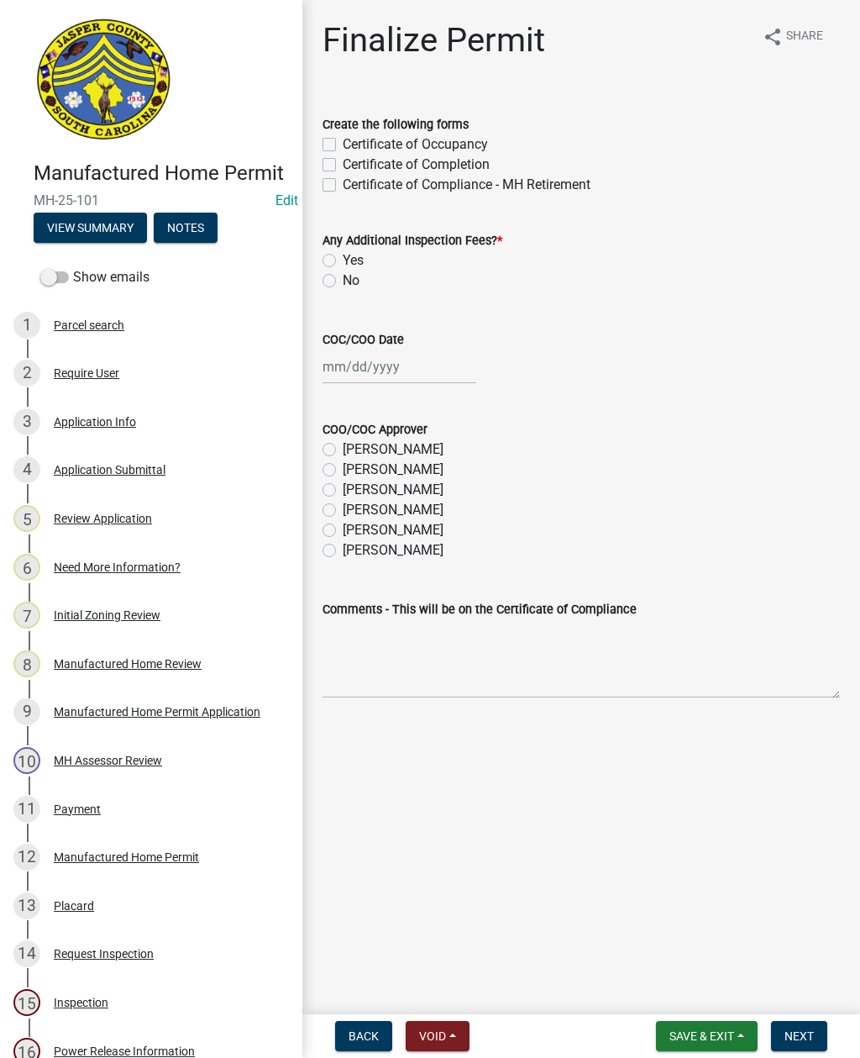
click at [343, 139] on label "Certificate of Occupancy" at bounding box center [415, 144] width 145 height 20
click at [343, 139] on input "Certificate of Occupancy" at bounding box center [348, 139] width 11 height 11
checkbox input "true"
checkbox input "false"
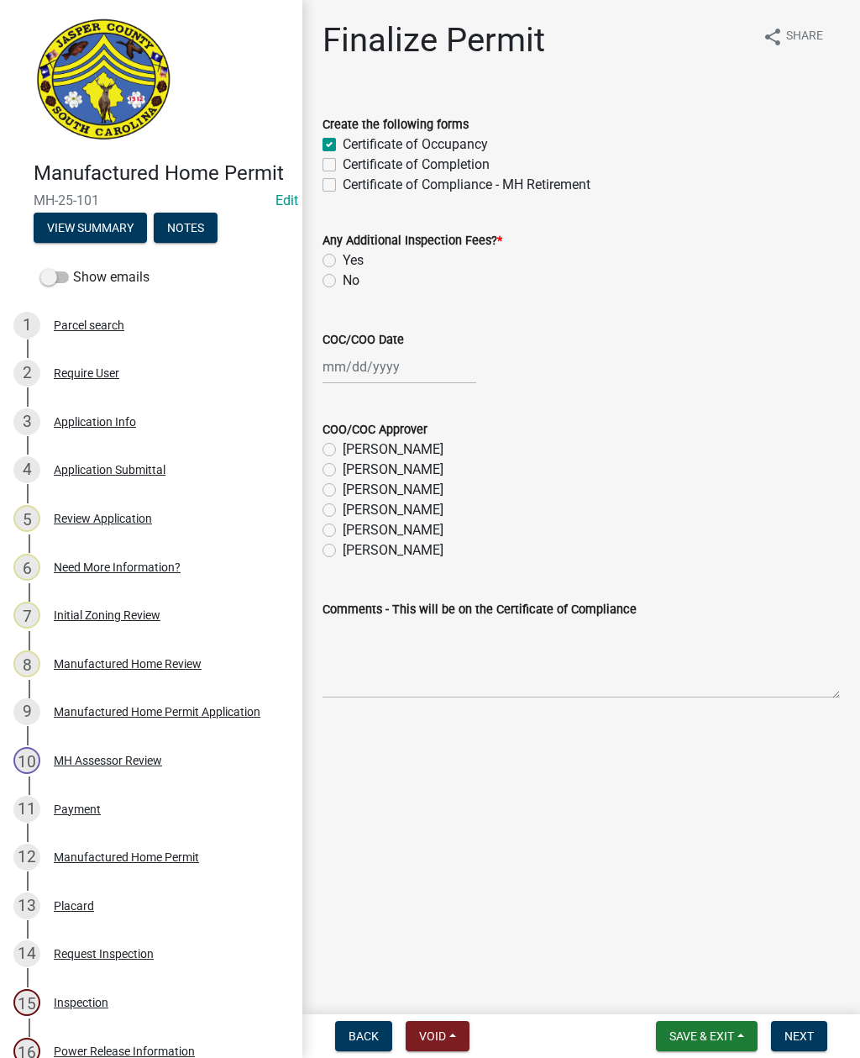
click at [343, 266] on label "Yes" at bounding box center [353, 260] width 21 height 20
click at [343, 261] on input "Yes" at bounding box center [348, 255] width 11 height 11
radio input "true"
click at [343, 266] on label "Yes" at bounding box center [353, 260] width 21 height 20
click at [343, 261] on input "Yes" at bounding box center [348, 255] width 11 height 11
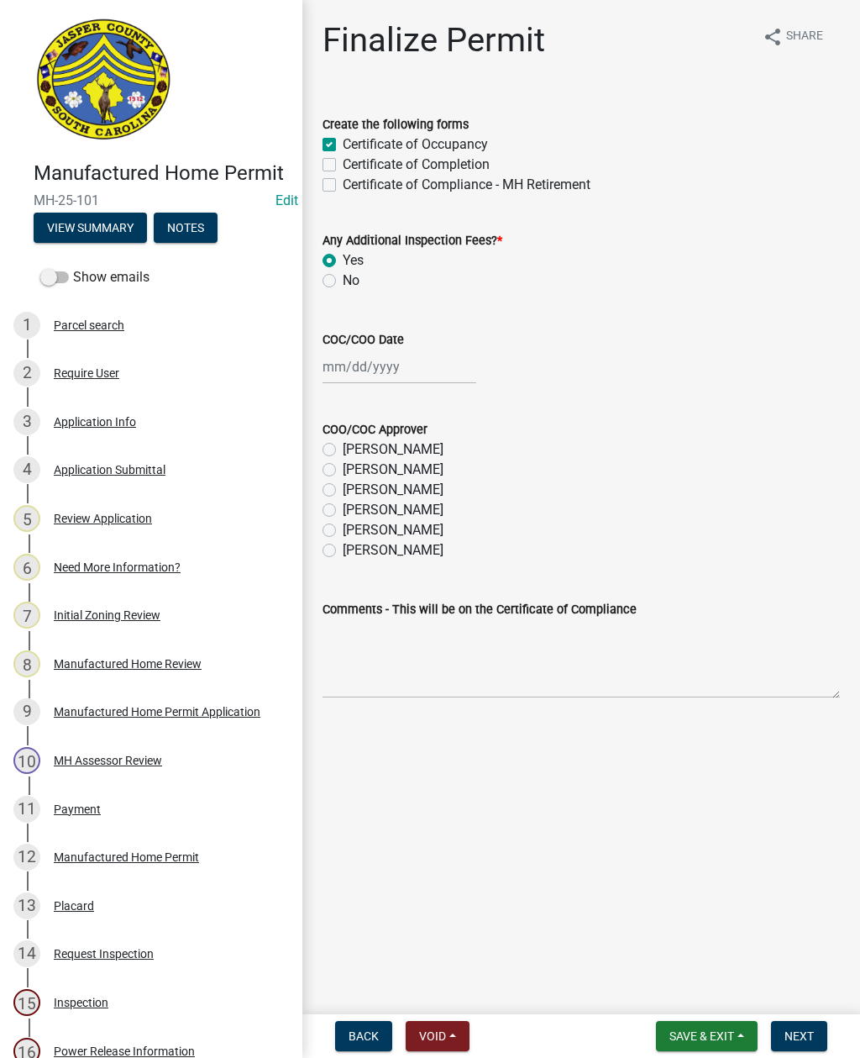
click at [343, 274] on label "No" at bounding box center [351, 281] width 17 height 20
click at [343, 274] on input "No" at bounding box center [348, 276] width 11 height 11
radio input "true"
click at [370, 382] on div at bounding box center [400, 367] width 154 height 34
select select "10"
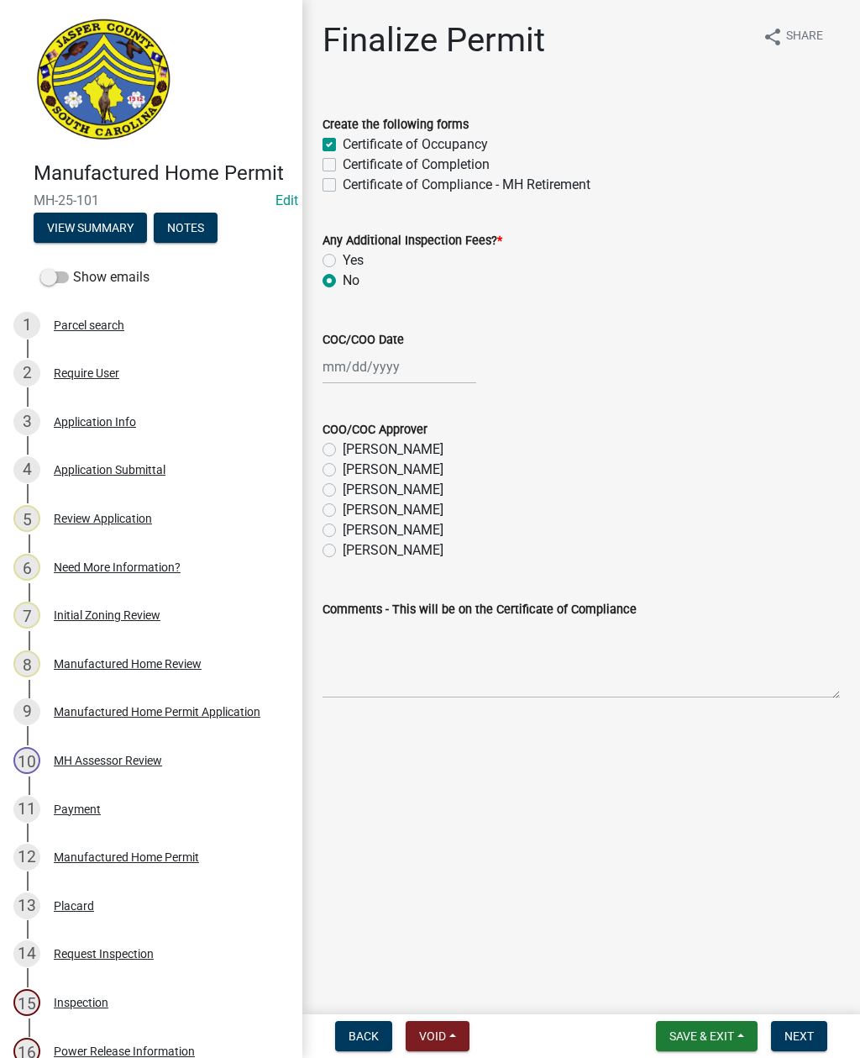
select select "2025"
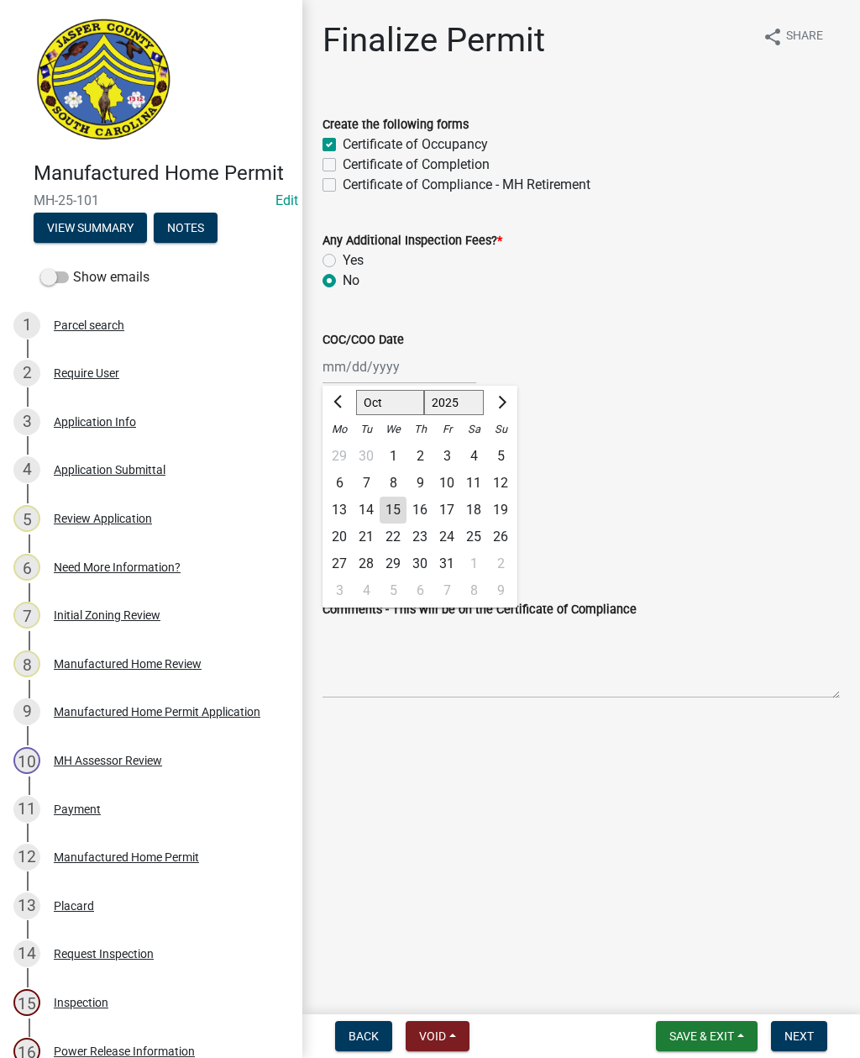
click at [387, 513] on div "15" at bounding box center [393, 510] width 27 height 27
type input "[DATE]"
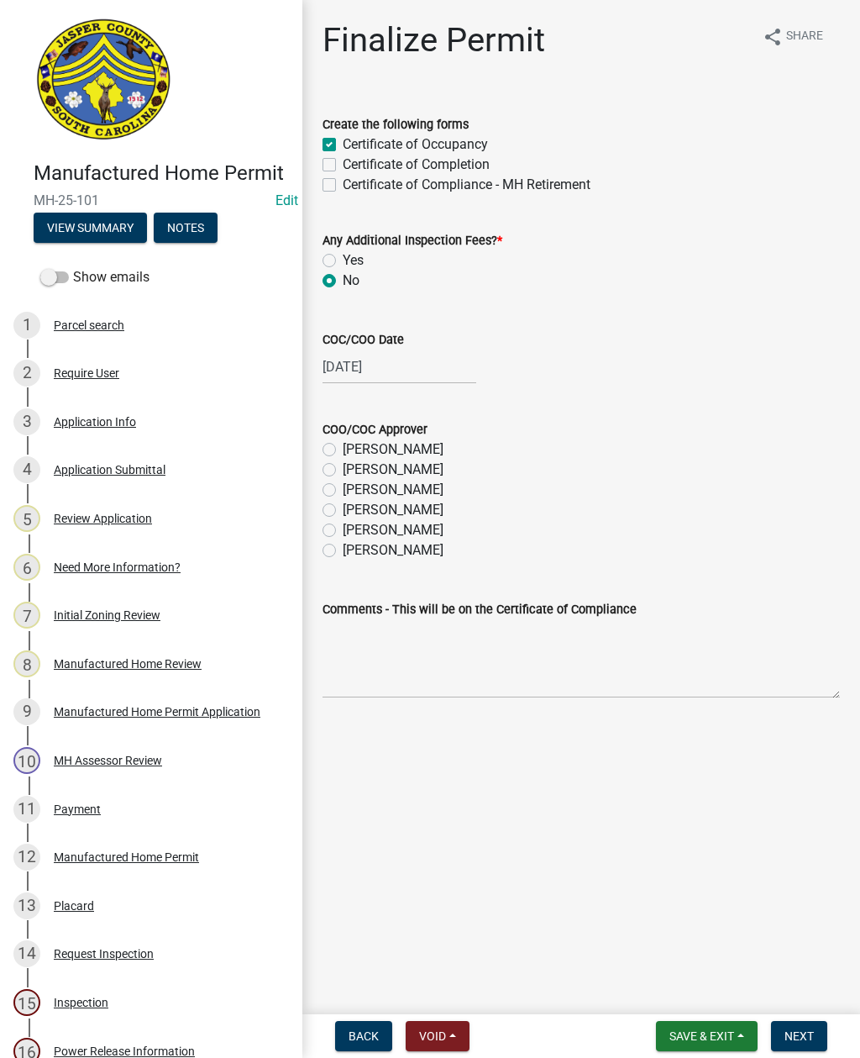
click at [434, 515] on label "Ciara Chapman" at bounding box center [393, 510] width 101 height 20
click at [354, 511] on input "Ciara Chapman" at bounding box center [348, 505] width 11 height 11
radio input "true"
click at [430, 520] on label "Ryan Campbell" at bounding box center [393, 530] width 101 height 20
click at [354, 520] on input "Ryan Campbell" at bounding box center [348, 525] width 11 height 11
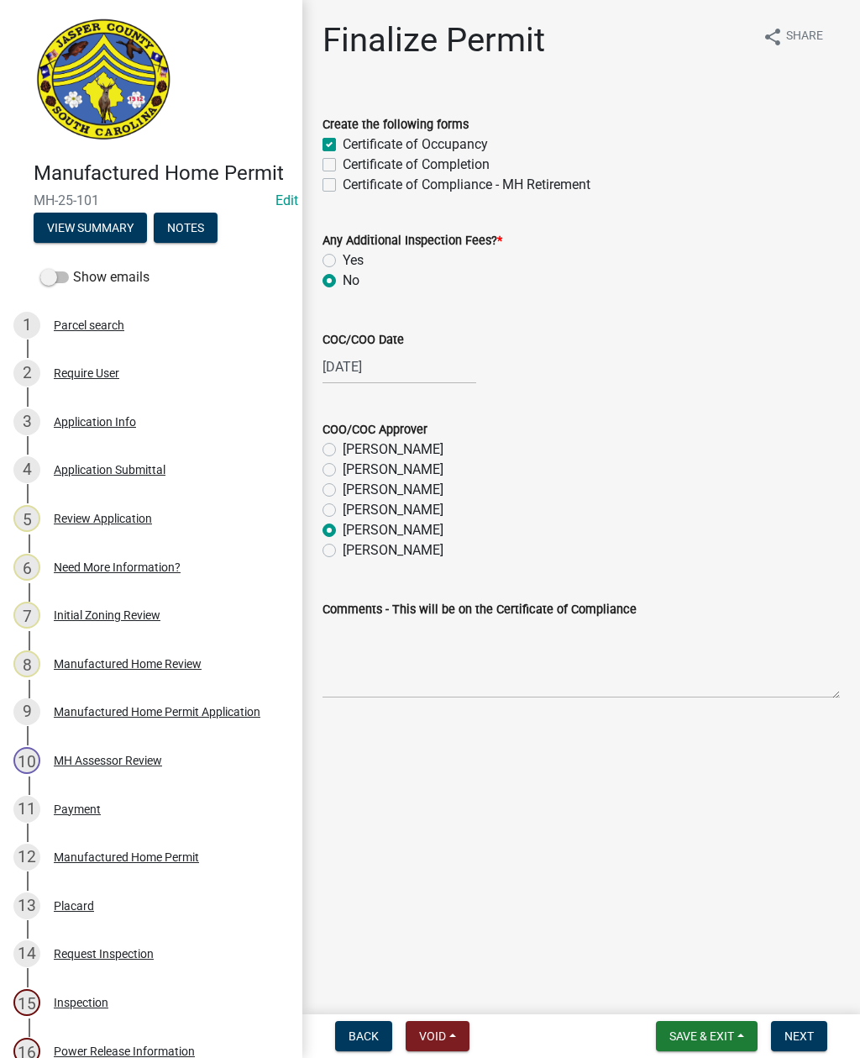
radio input "true"
click at [802, 1033] on span "Next" at bounding box center [799, 1035] width 29 height 13
